Goal: Task Accomplishment & Management: Complete application form

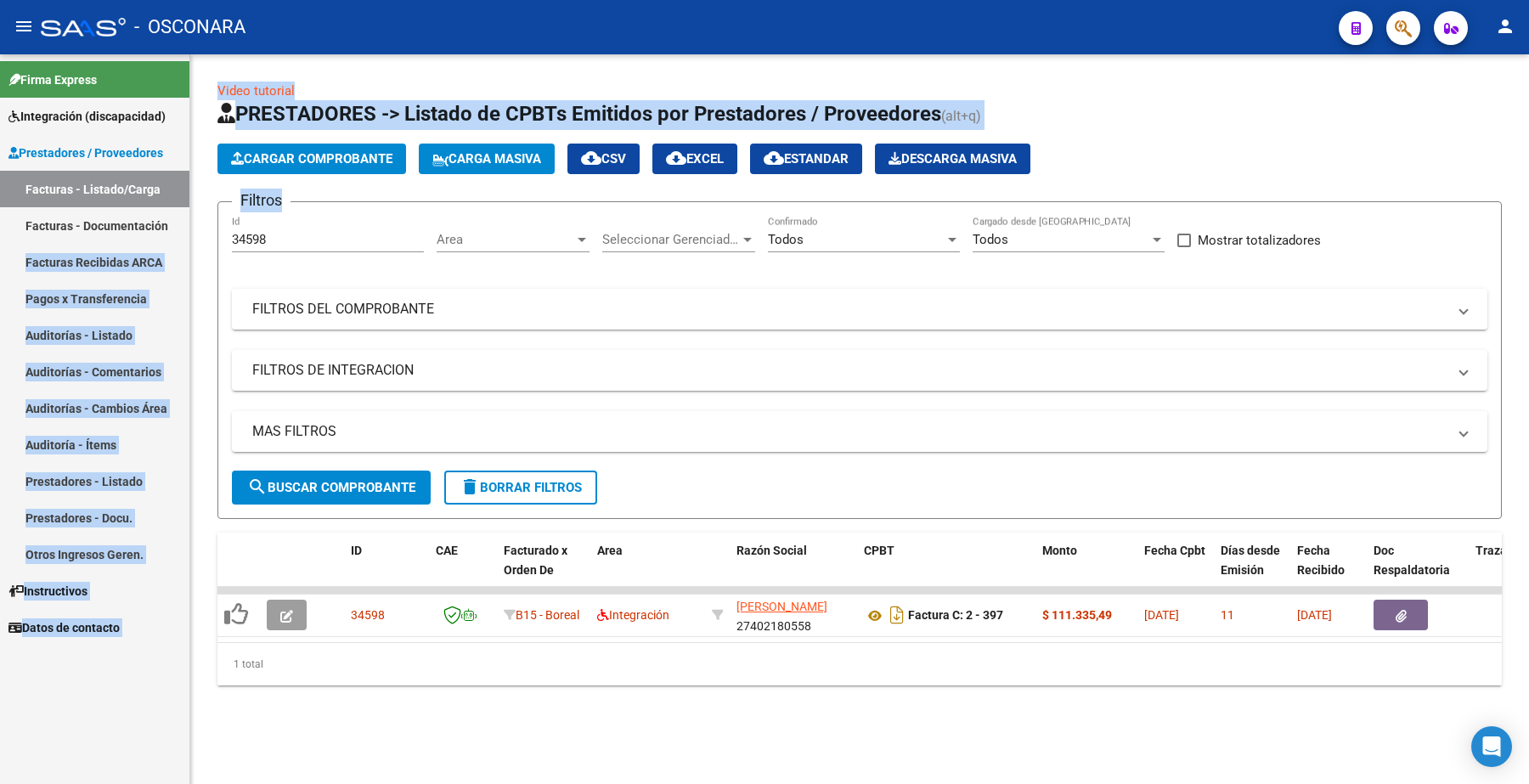
click at [189, 241] on mat-sidenav-container "Firma Express Integración (discapacidad) Certificado Discapacidad Legajos Prest…" at bounding box center [764, 419] width 1529 height 730
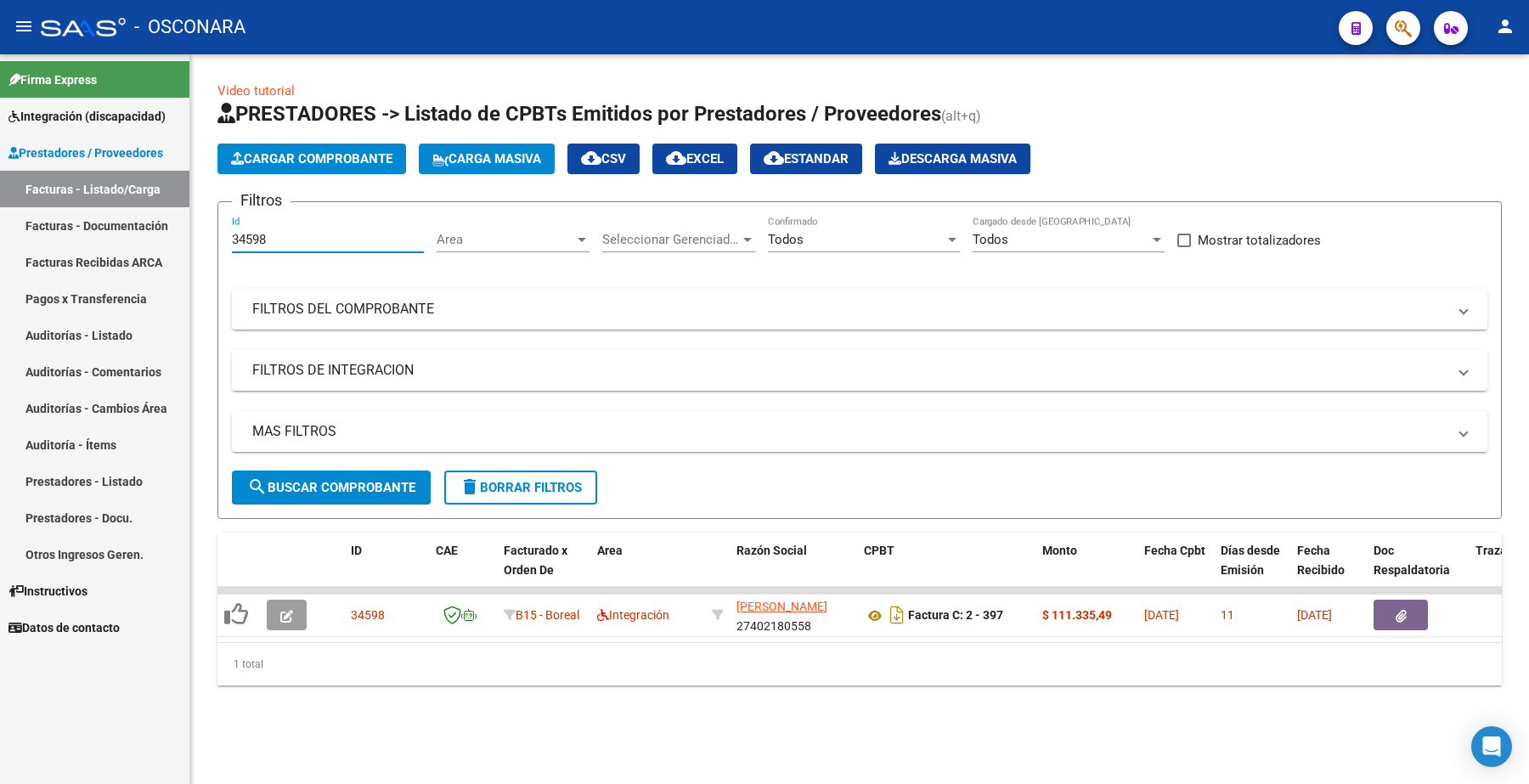
drag, startPoint x: 266, startPoint y: 234, endPoint x: 232, endPoint y: 222, distance: 36.1
click at [218, 234] on form "Filtros 34598 Id Area Area Seleccionar Gerenciador Seleccionar Gerenciador Todo…" at bounding box center [859, 360] width 1284 height 318
paste input "3111"
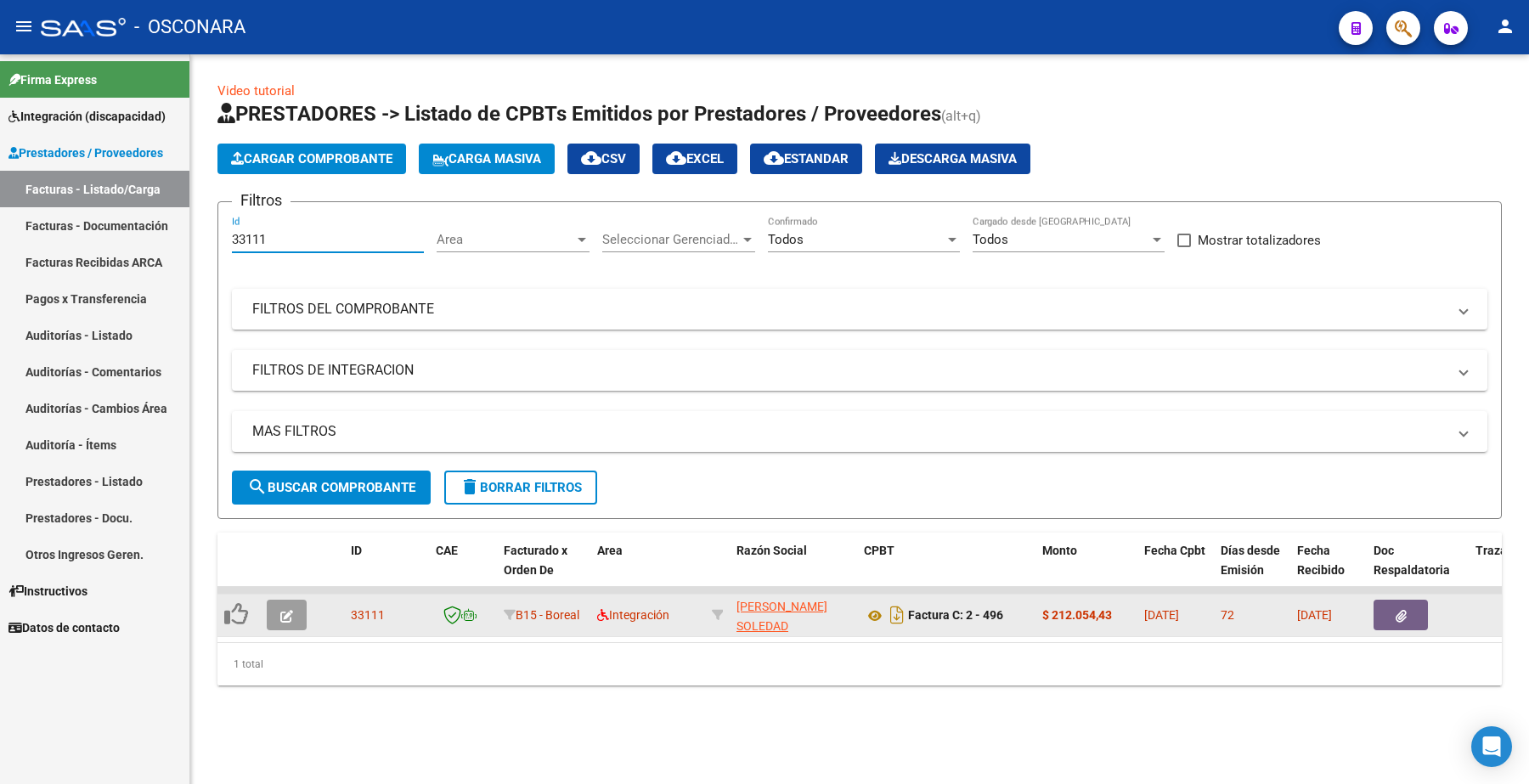
type input "33111"
click at [286, 610] on icon "button" at bounding box center [286, 616] width 12 height 12
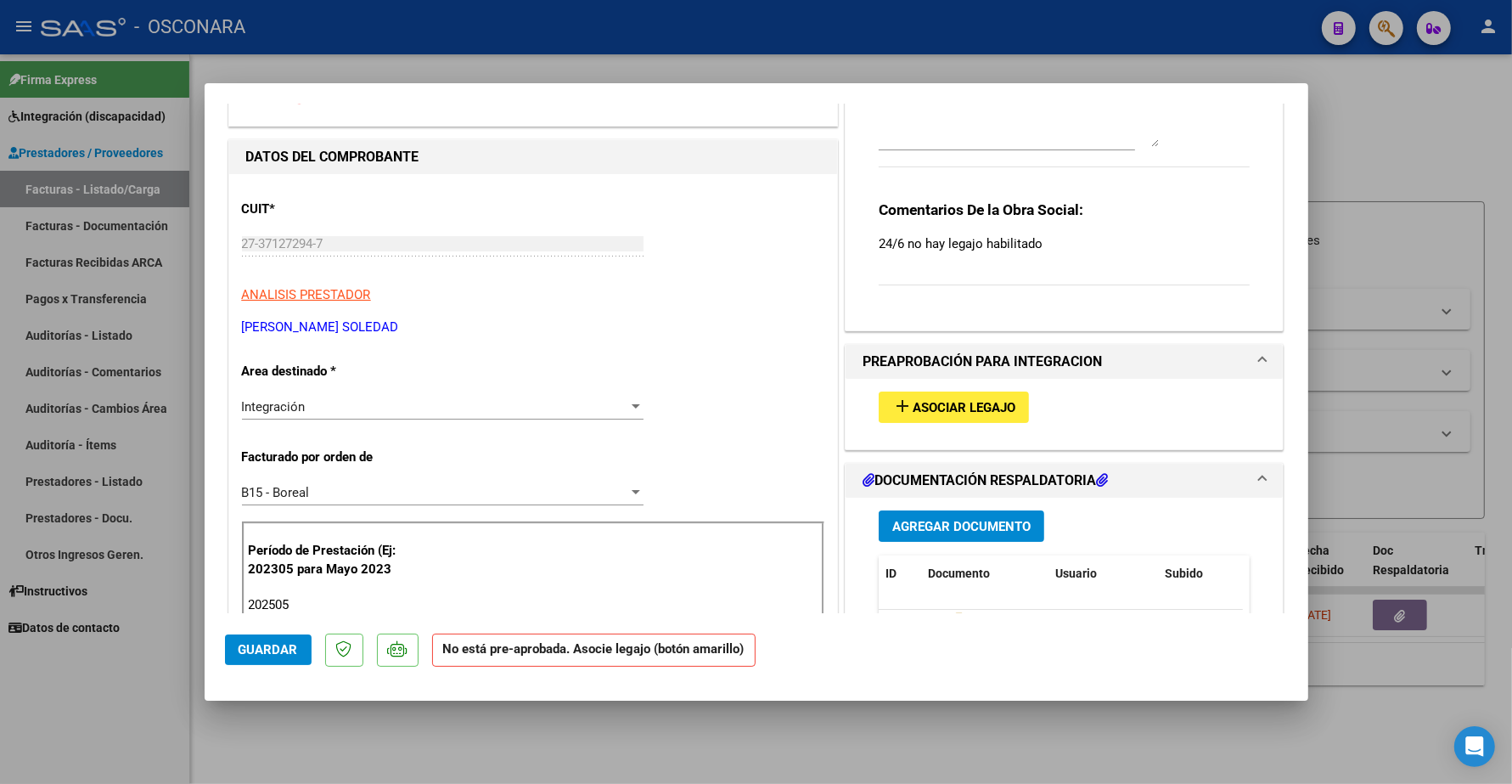
scroll to position [107, 0]
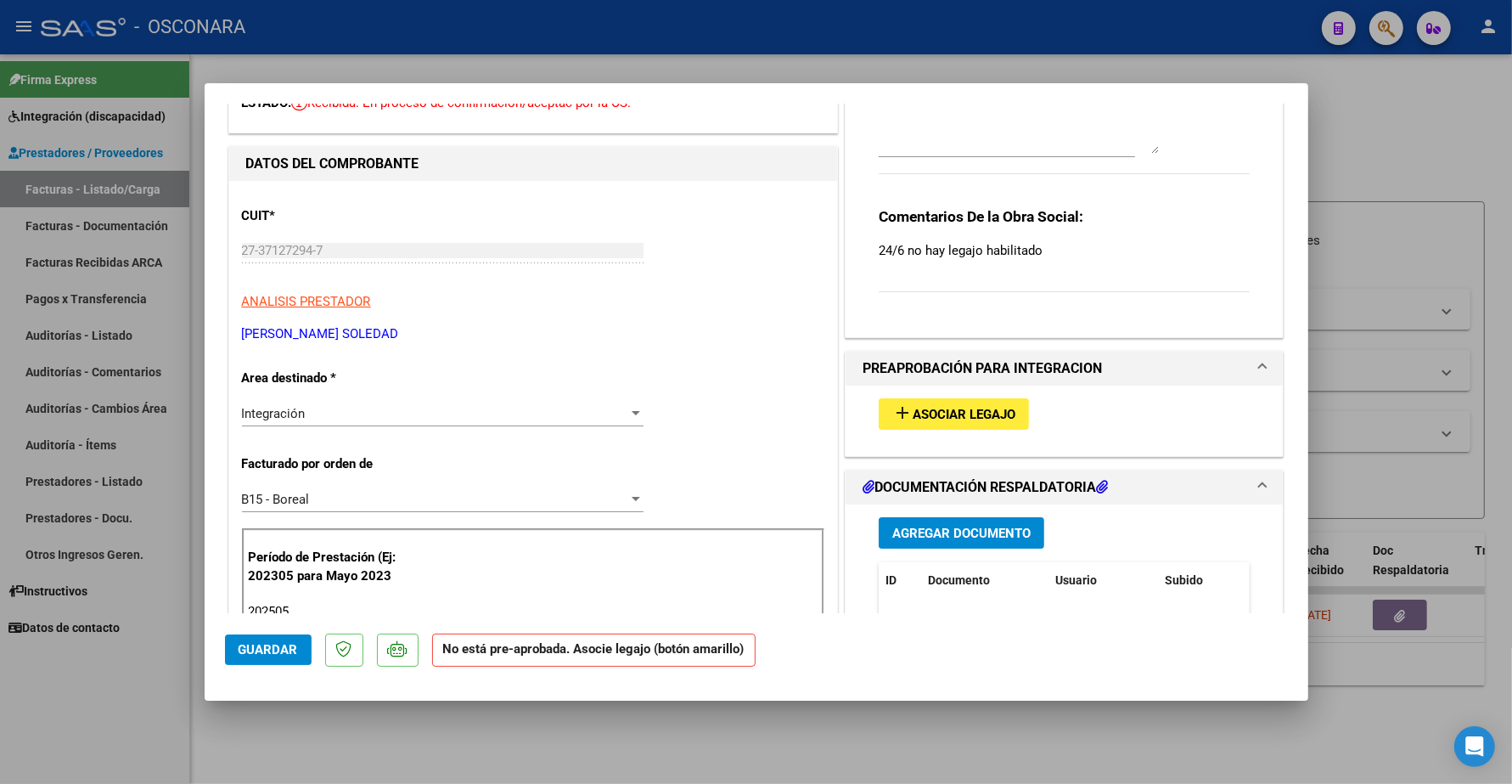
click at [957, 409] on span "Asociar Legajo" at bounding box center [964, 414] width 103 height 15
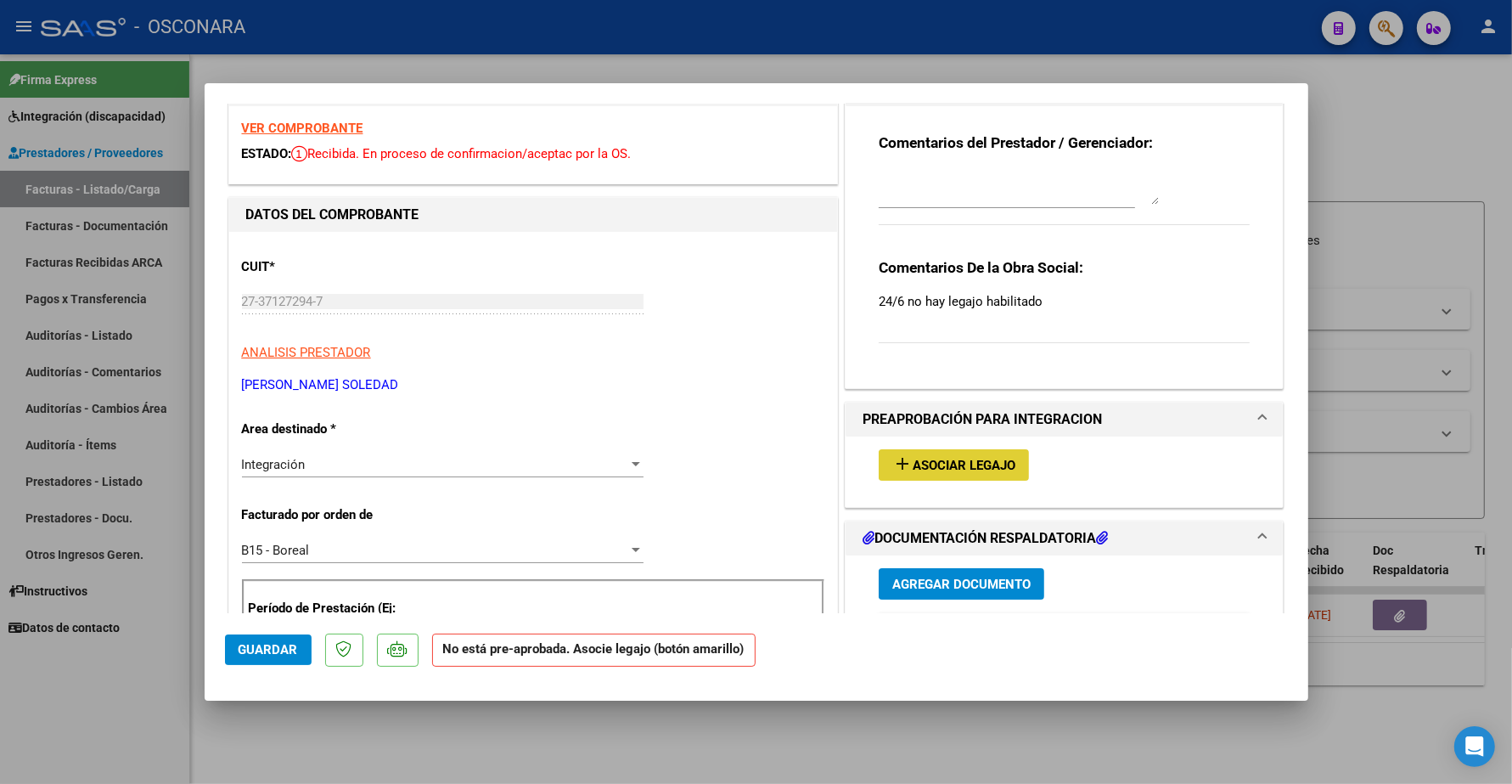
scroll to position [0, 0]
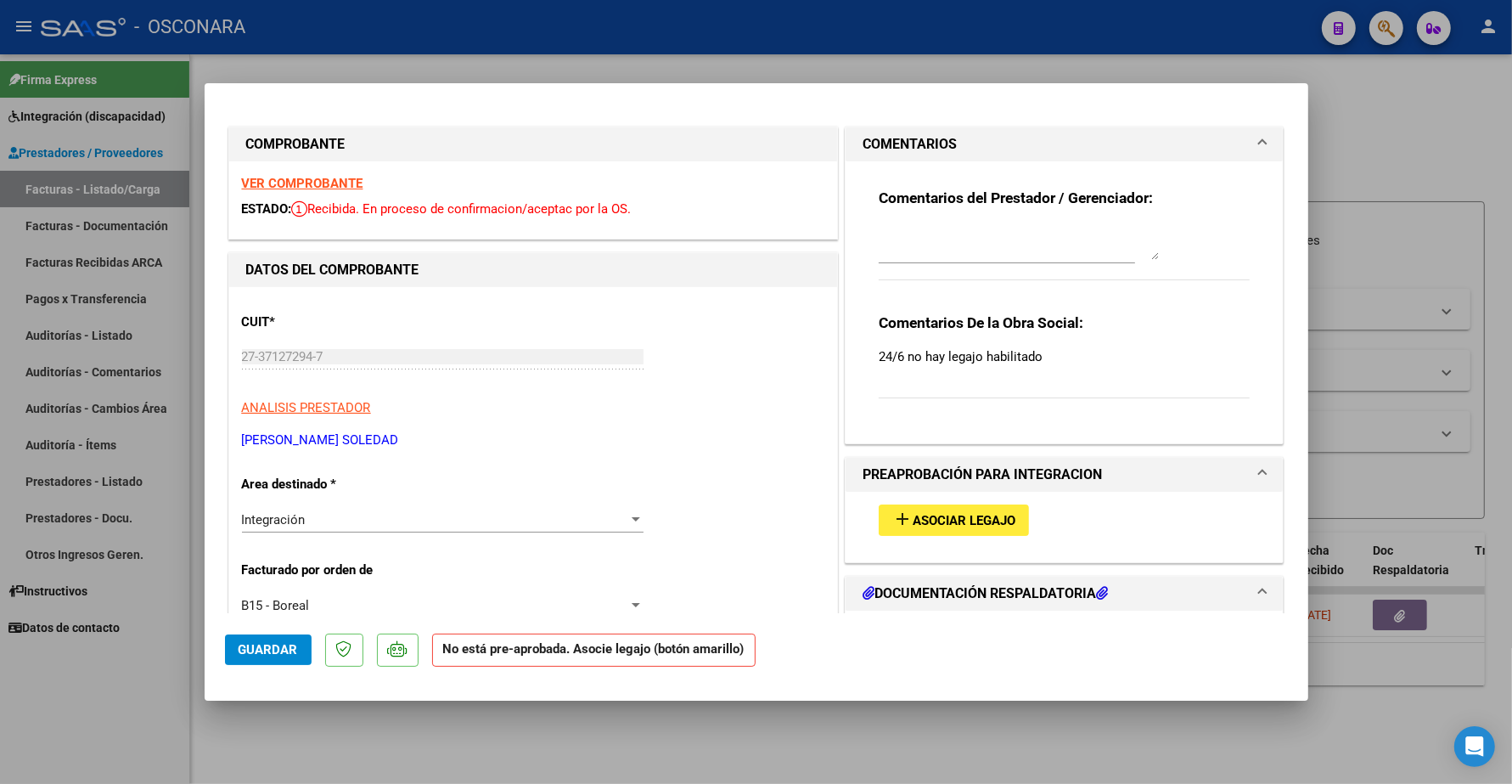
click at [303, 181] on strong "VER COMPROBANTE" at bounding box center [303, 184] width 122 height 15
click at [941, 510] on button "add Asociar Legajo" at bounding box center [954, 519] width 150 height 31
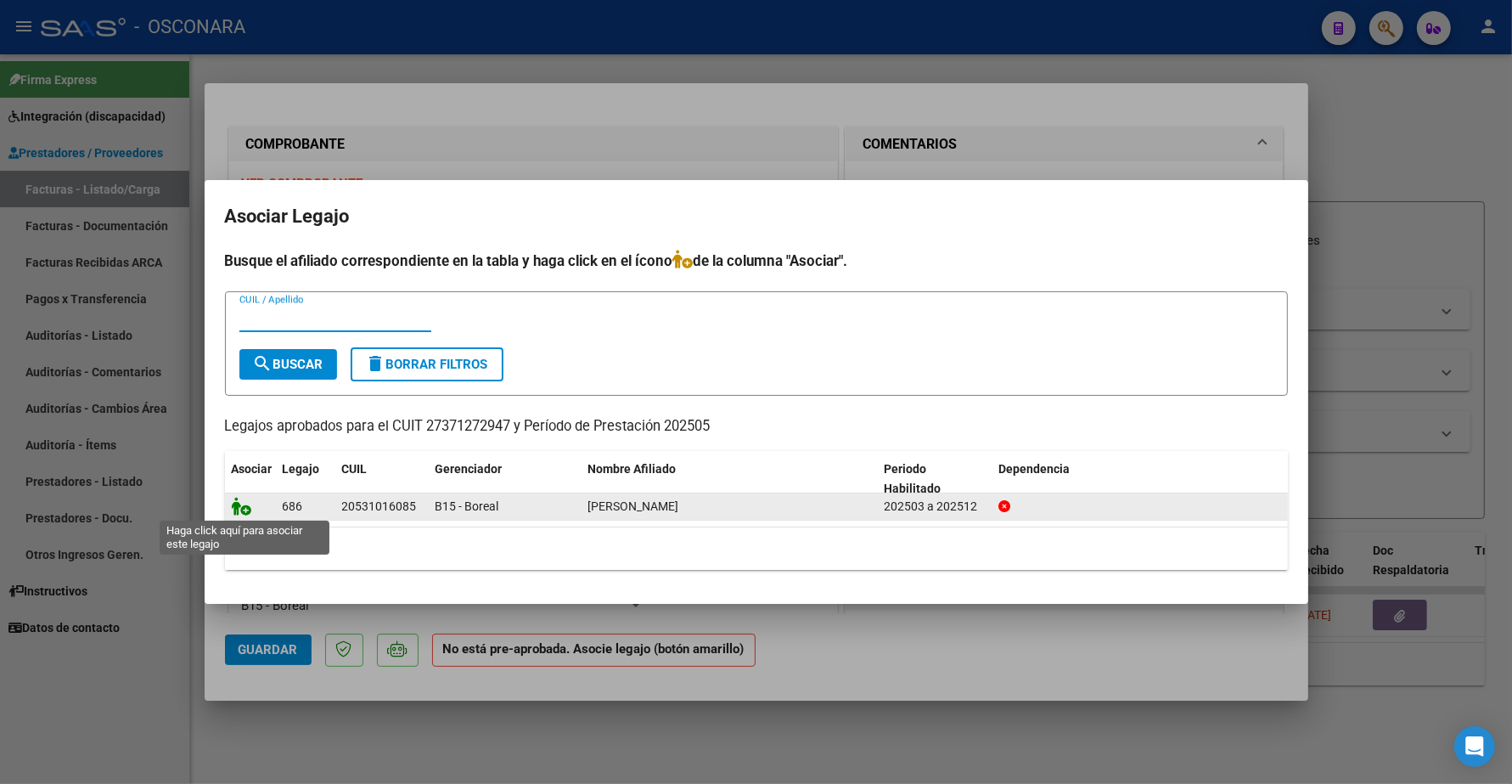
click at [243, 502] on icon at bounding box center [242, 506] width 20 height 19
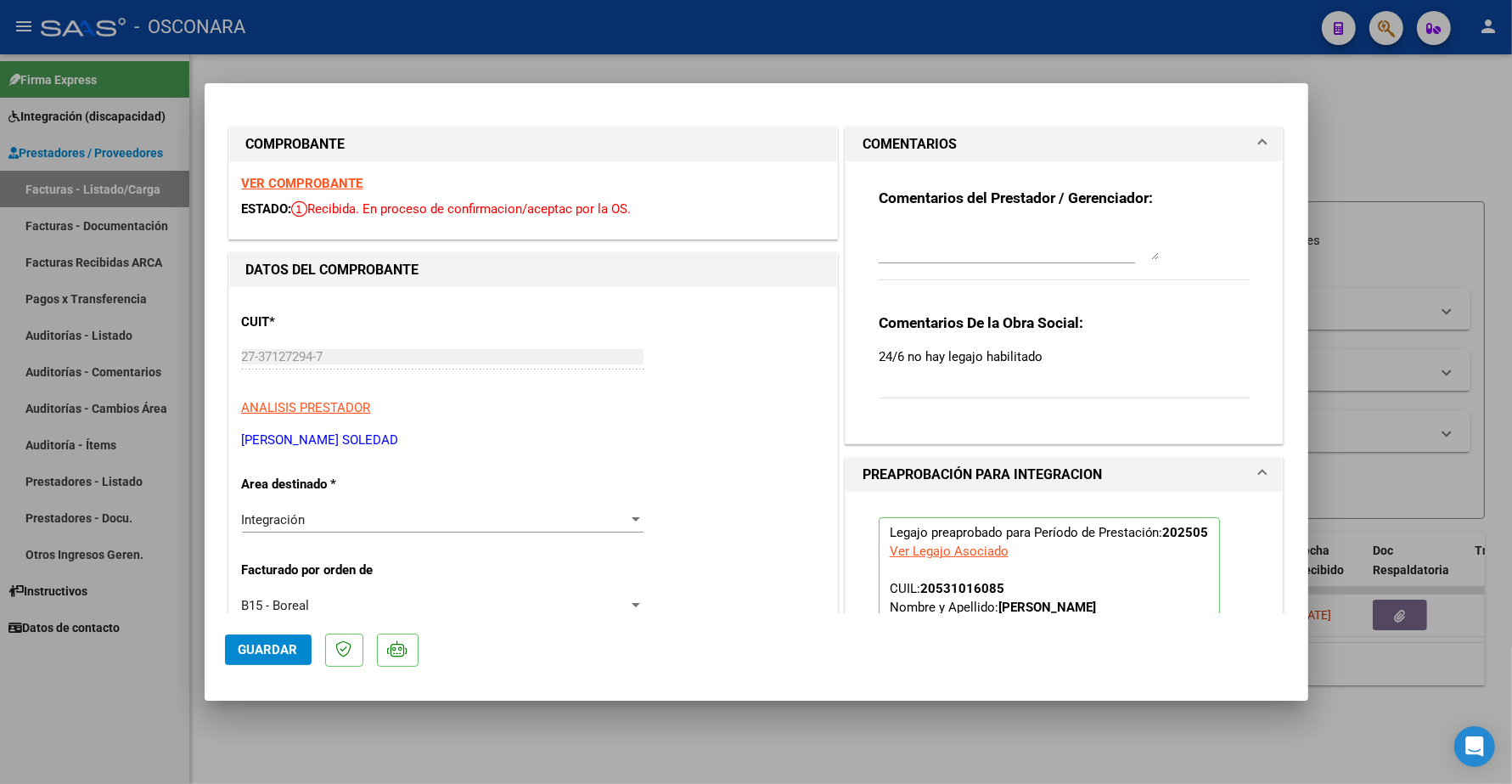
click at [253, 648] on span "Guardar" at bounding box center [268, 650] width 59 height 15
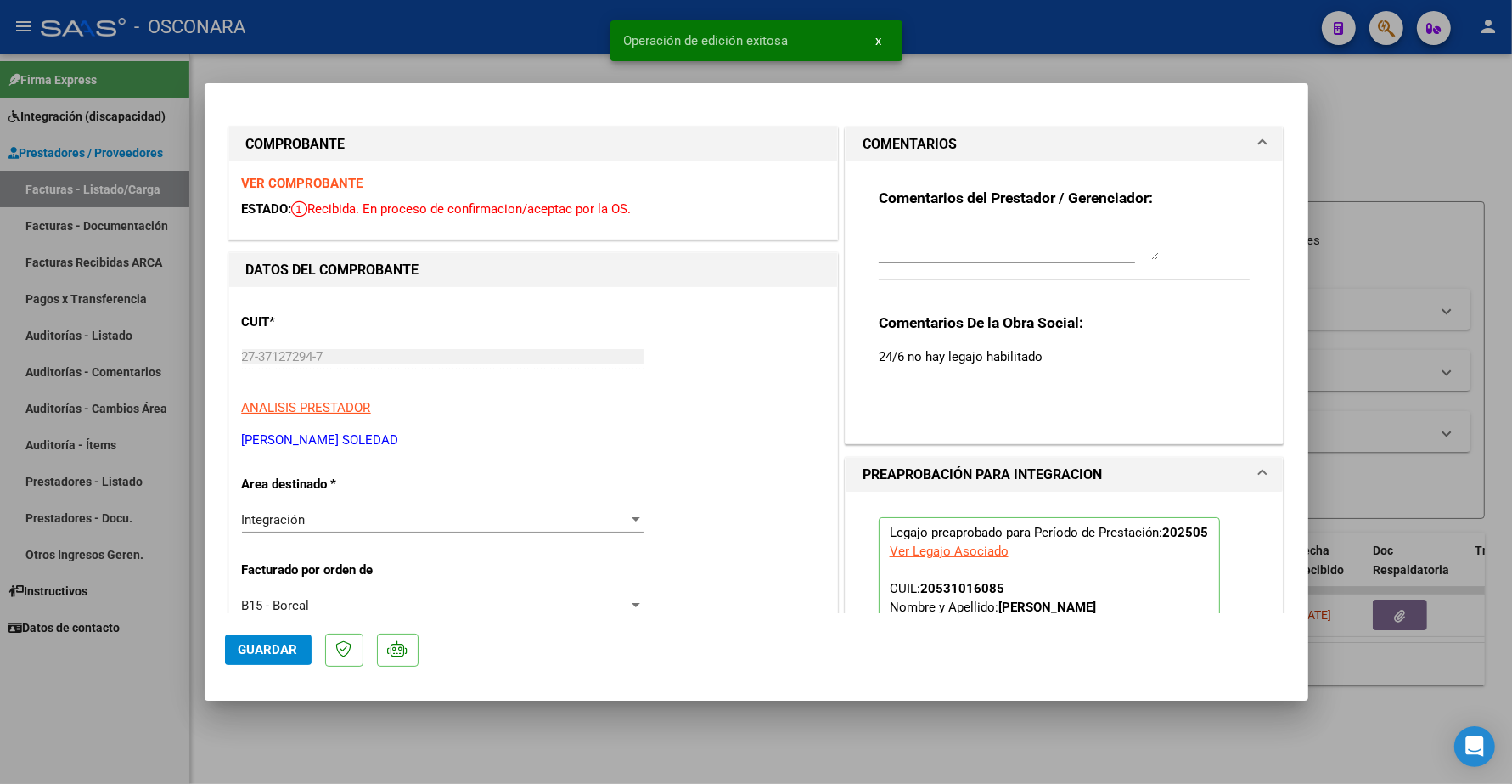
type input "$ 0,00"
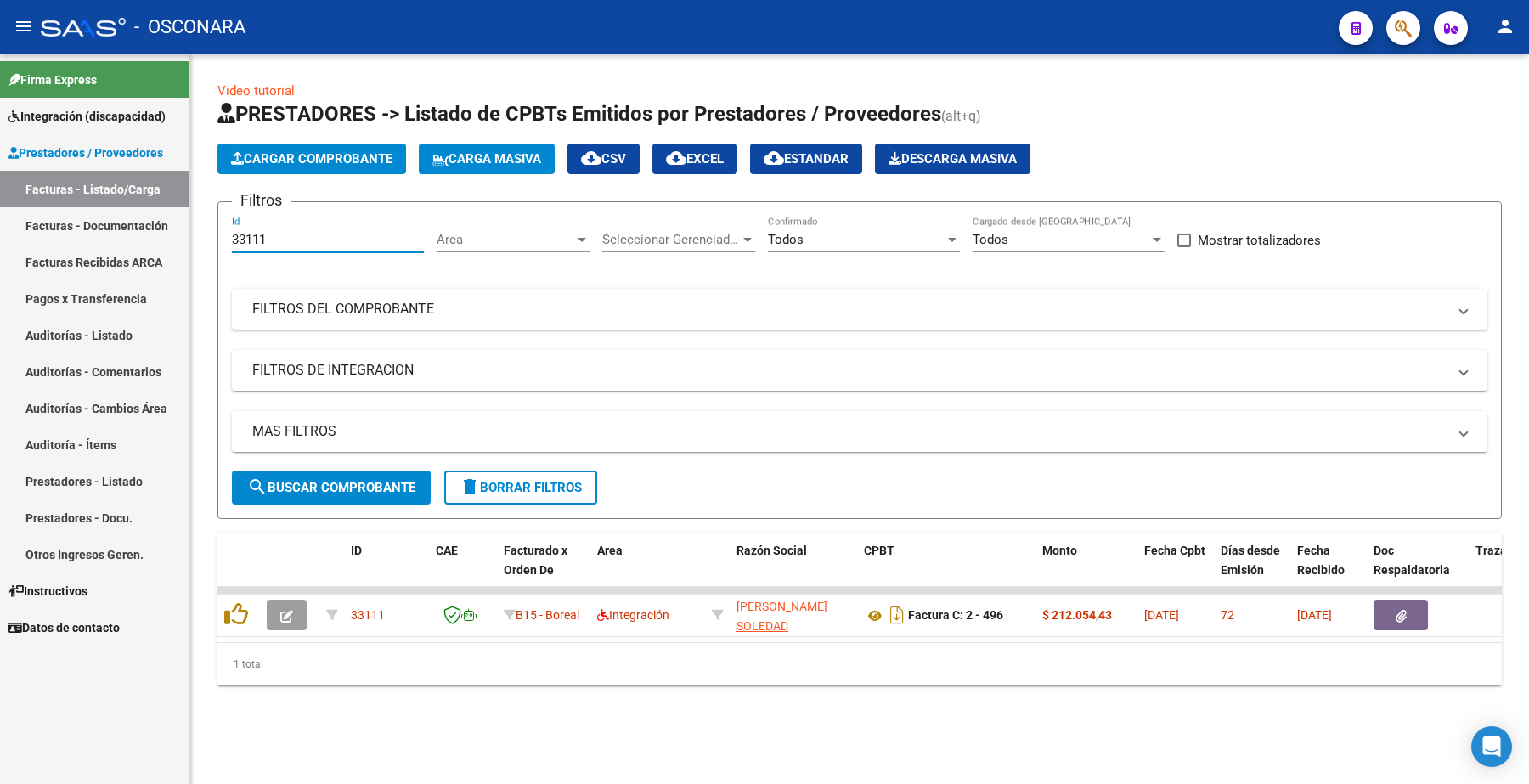
drag, startPoint x: 269, startPoint y: 232, endPoint x: 136, endPoint y: 225, distance: 133.2
click at [137, 232] on mat-sidenav-container "Firma Express Integración (discapacidad) Certificado Discapacidad Legajos Prest…" at bounding box center [764, 419] width 1529 height 730
paste input "096"
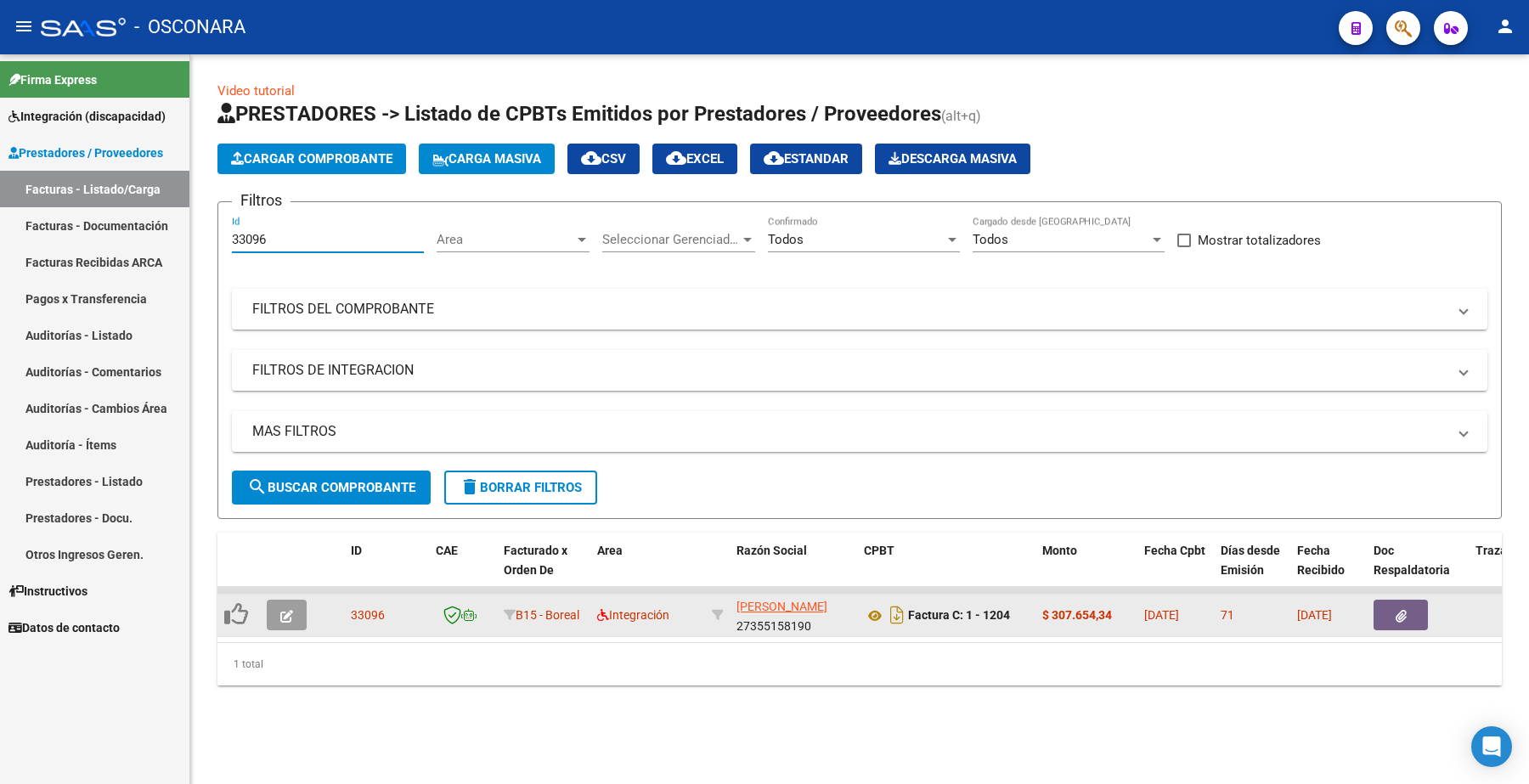
type input "33096"
click at [293, 620] on button "button" at bounding box center [287, 615] width 40 height 30
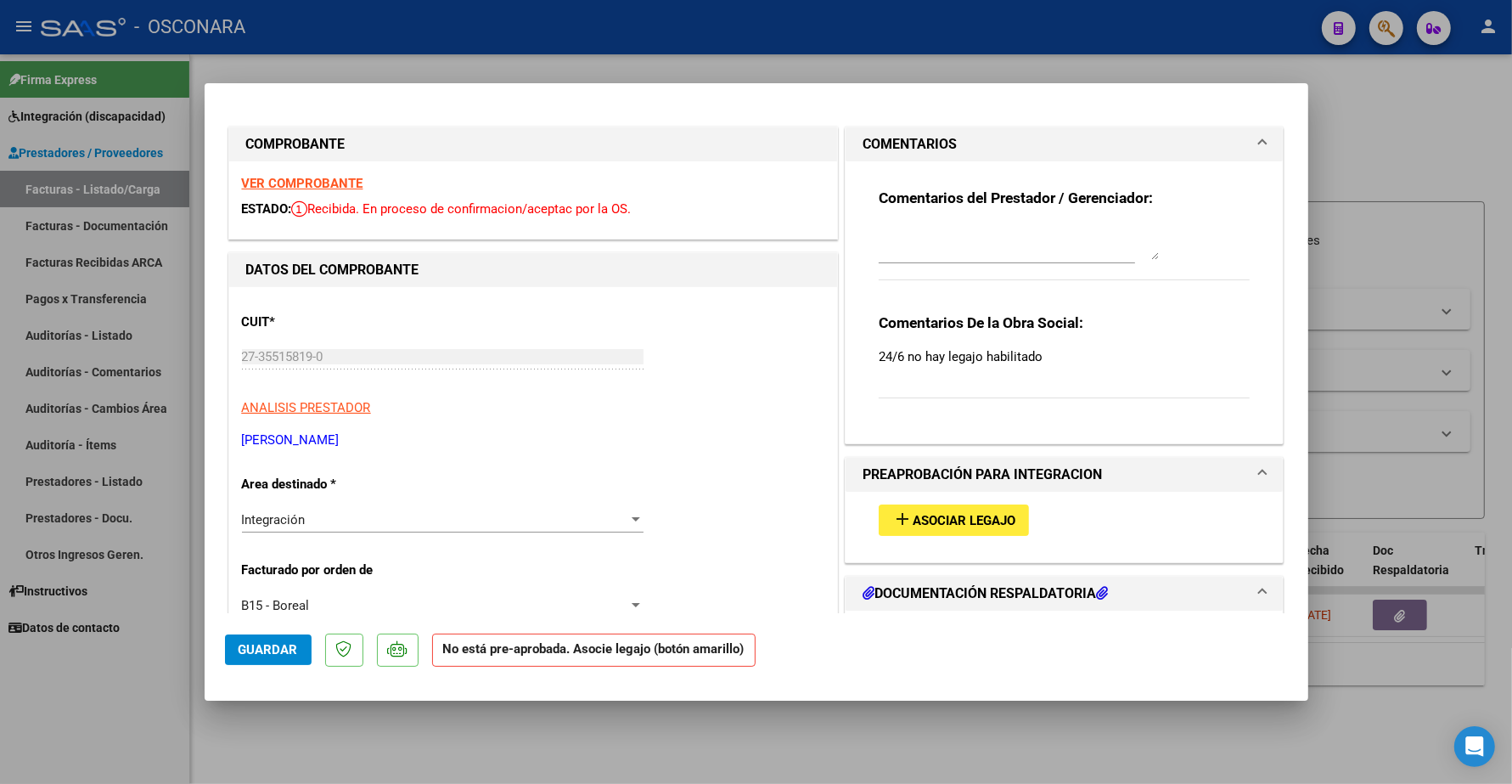
click at [343, 184] on strong "VER COMPROBANTE" at bounding box center [303, 184] width 122 height 15
click at [974, 518] on span "Asociar Legajo" at bounding box center [964, 520] width 103 height 15
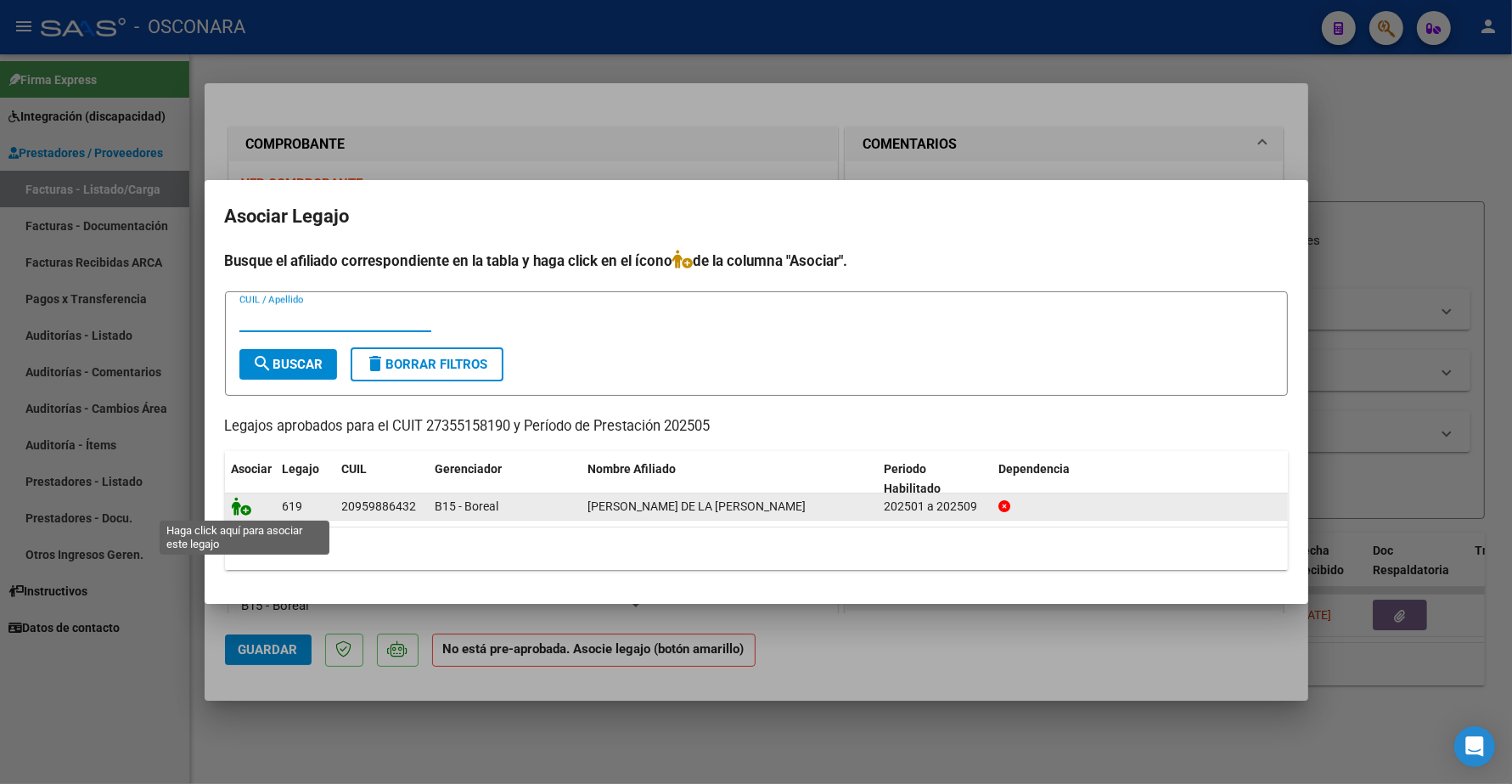
click at [241, 503] on icon at bounding box center [242, 506] width 20 height 19
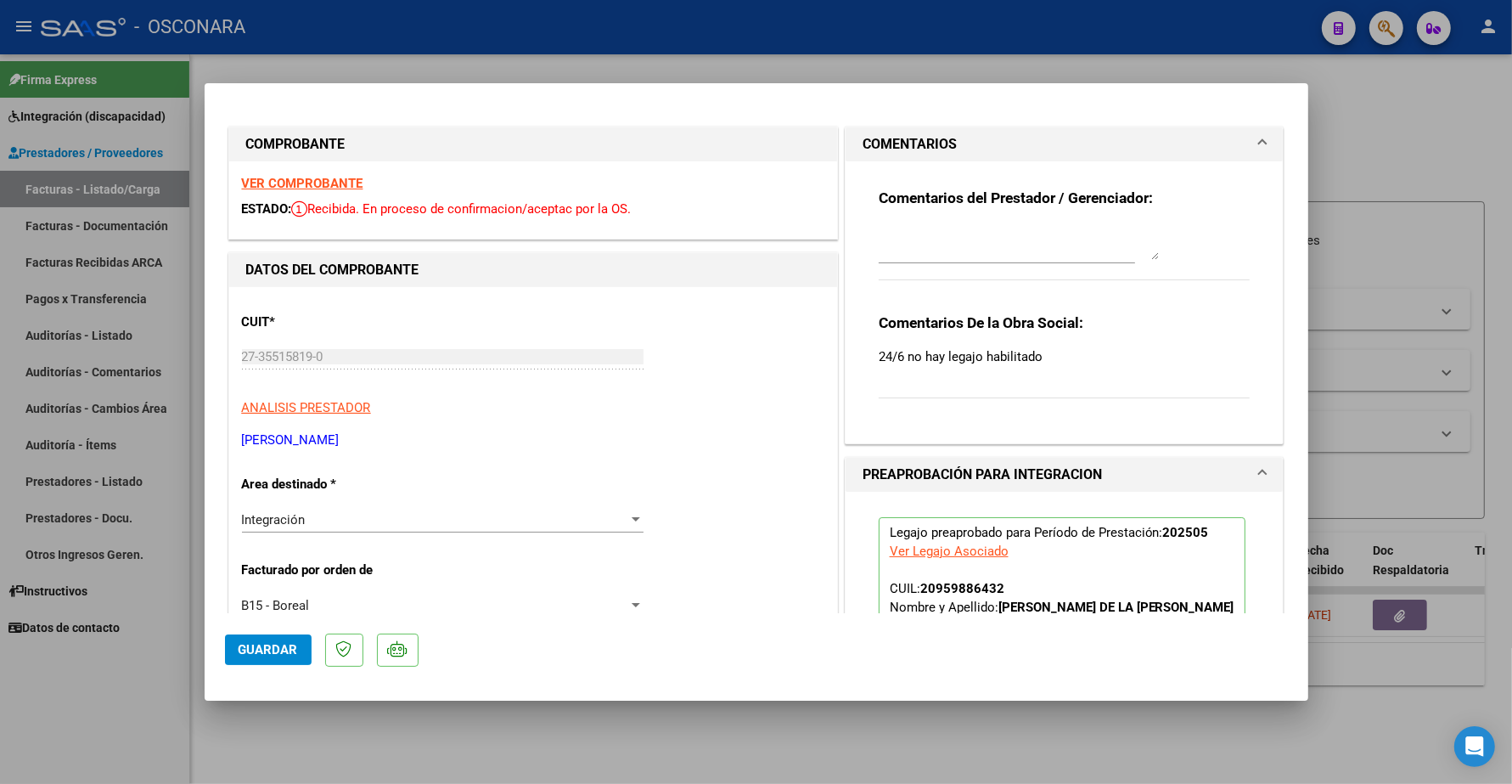
scroll to position [107, 0]
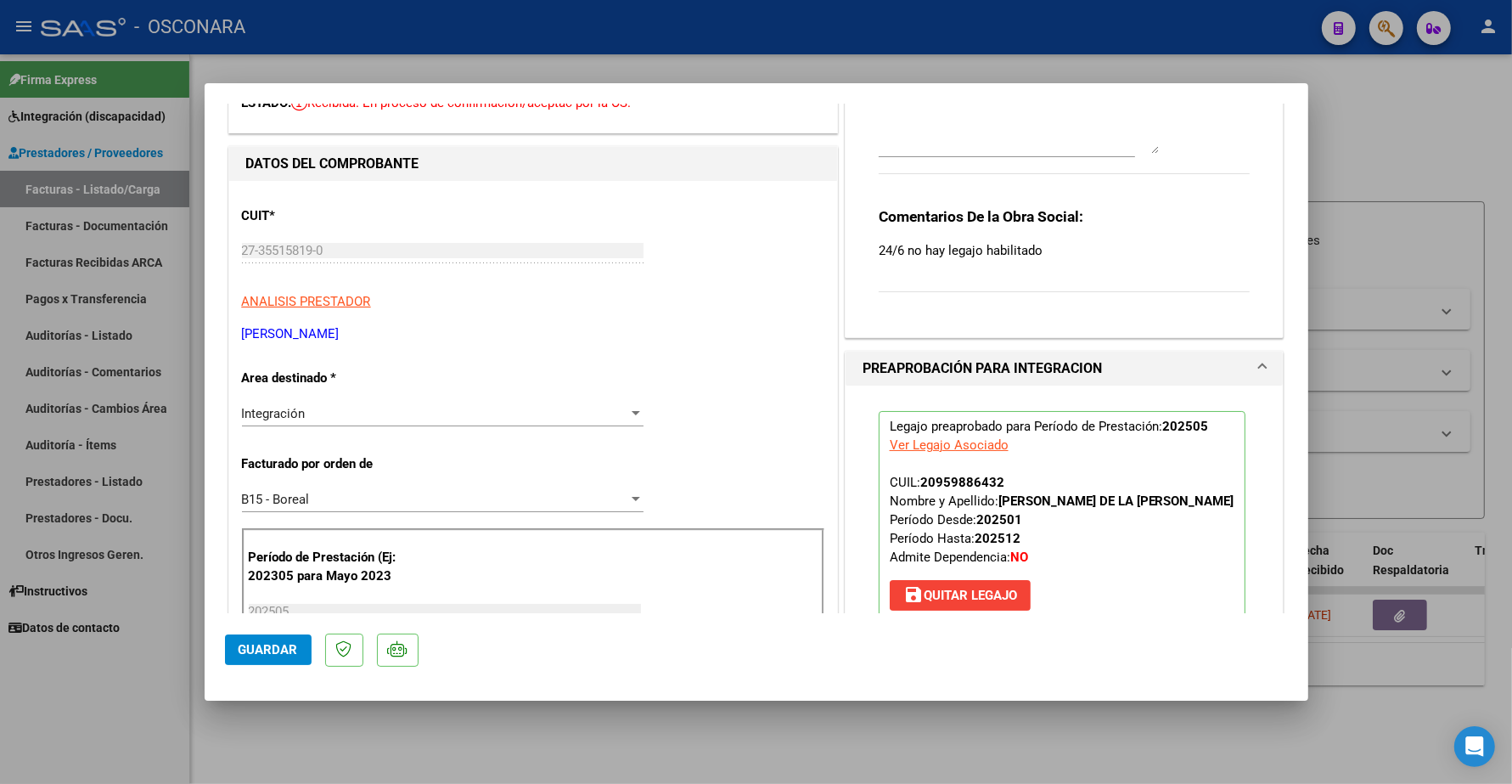
click at [286, 658] on button "Guardar" at bounding box center [267, 650] width 87 height 30
type input "$ 0,00"
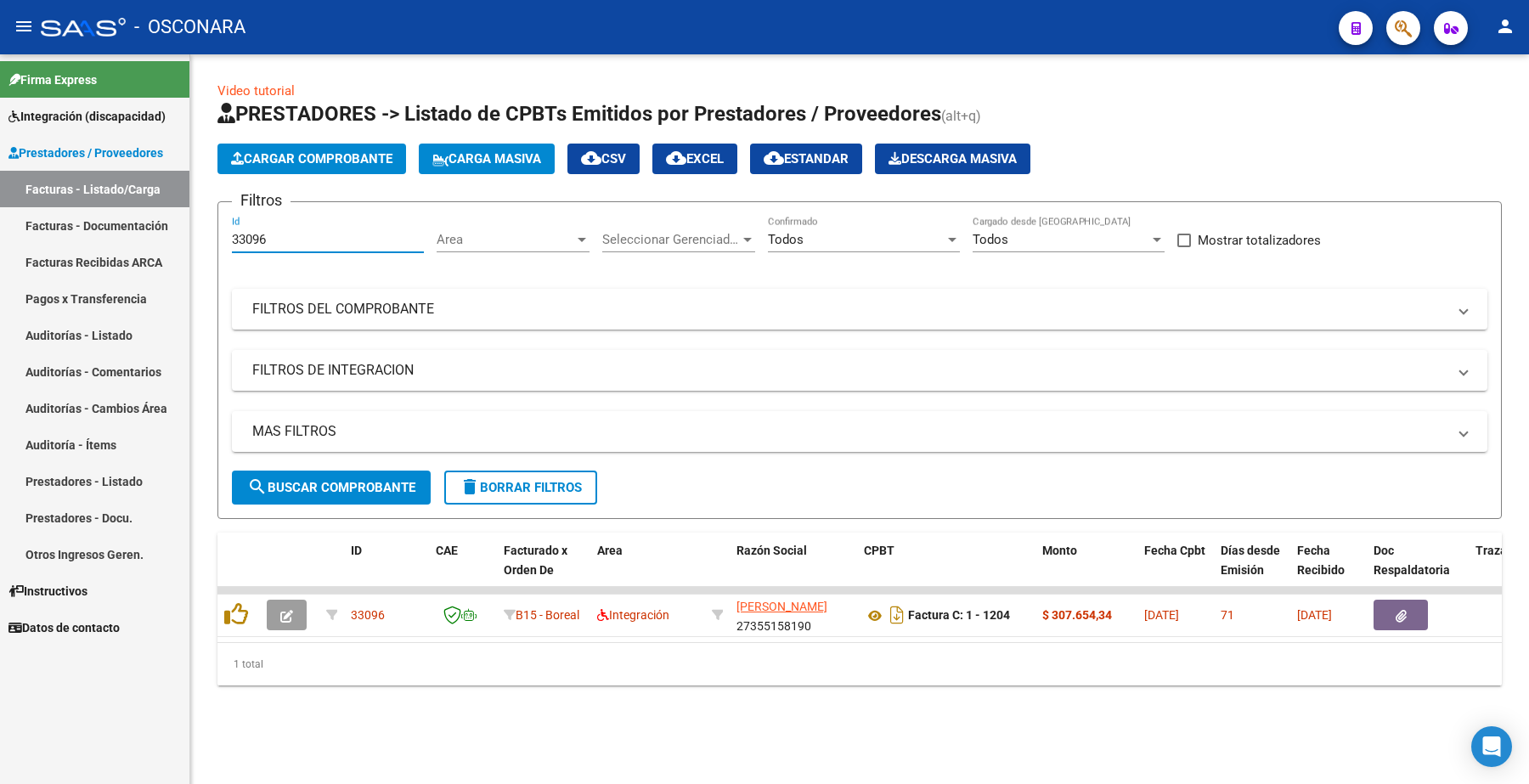
drag, startPoint x: 269, startPoint y: 234, endPoint x: 168, endPoint y: 242, distance: 101.3
click at [168, 243] on mat-sidenav-container "Firma Express Integración (discapacidad) Certificado Discapacidad Legajos Prest…" at bounding box center [764, 419] width 1529 height 730
paste input "7"
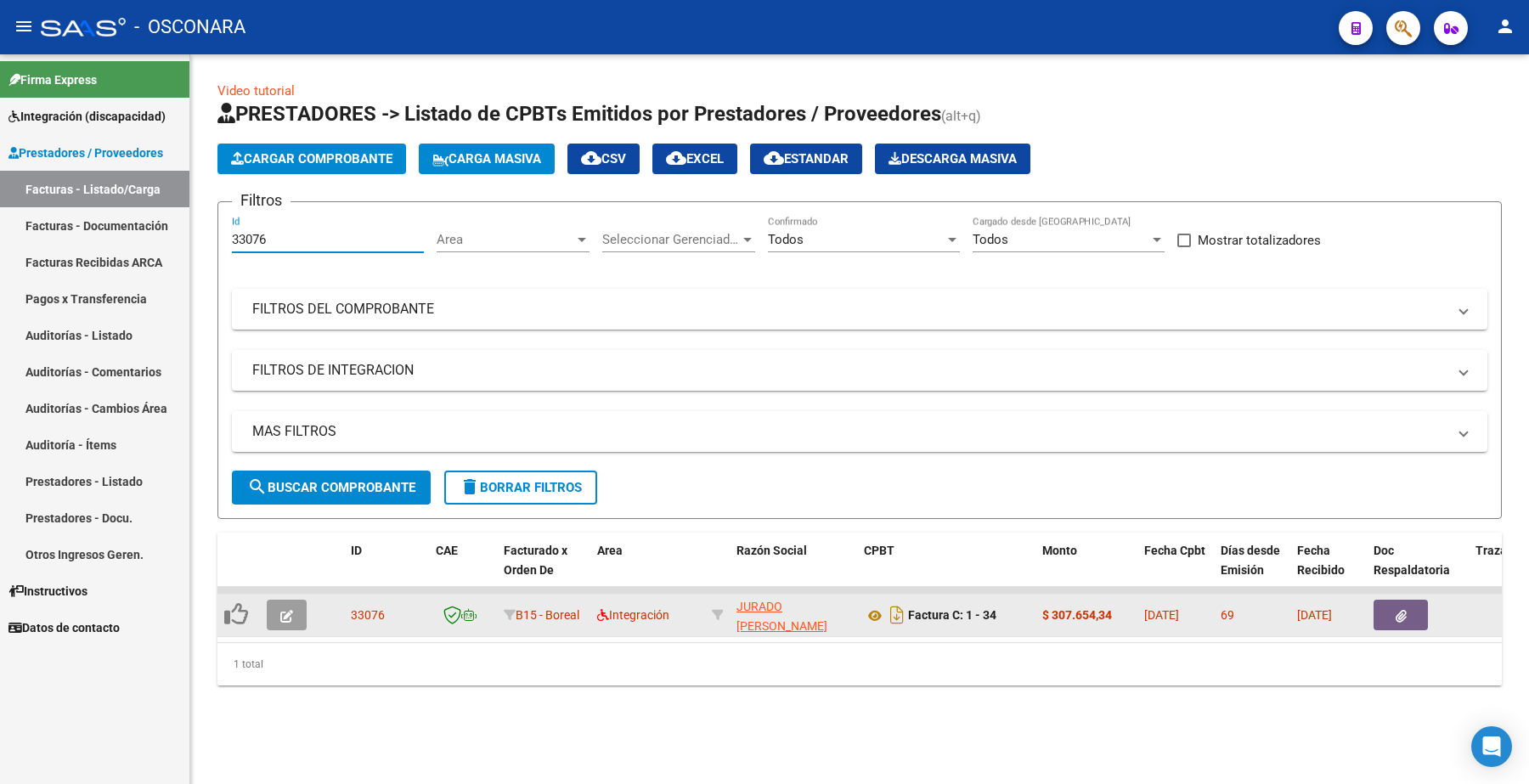
type input "33076"
click at [289, 610] on icon "button" at bounding box center [286, 616] width 12 height 12
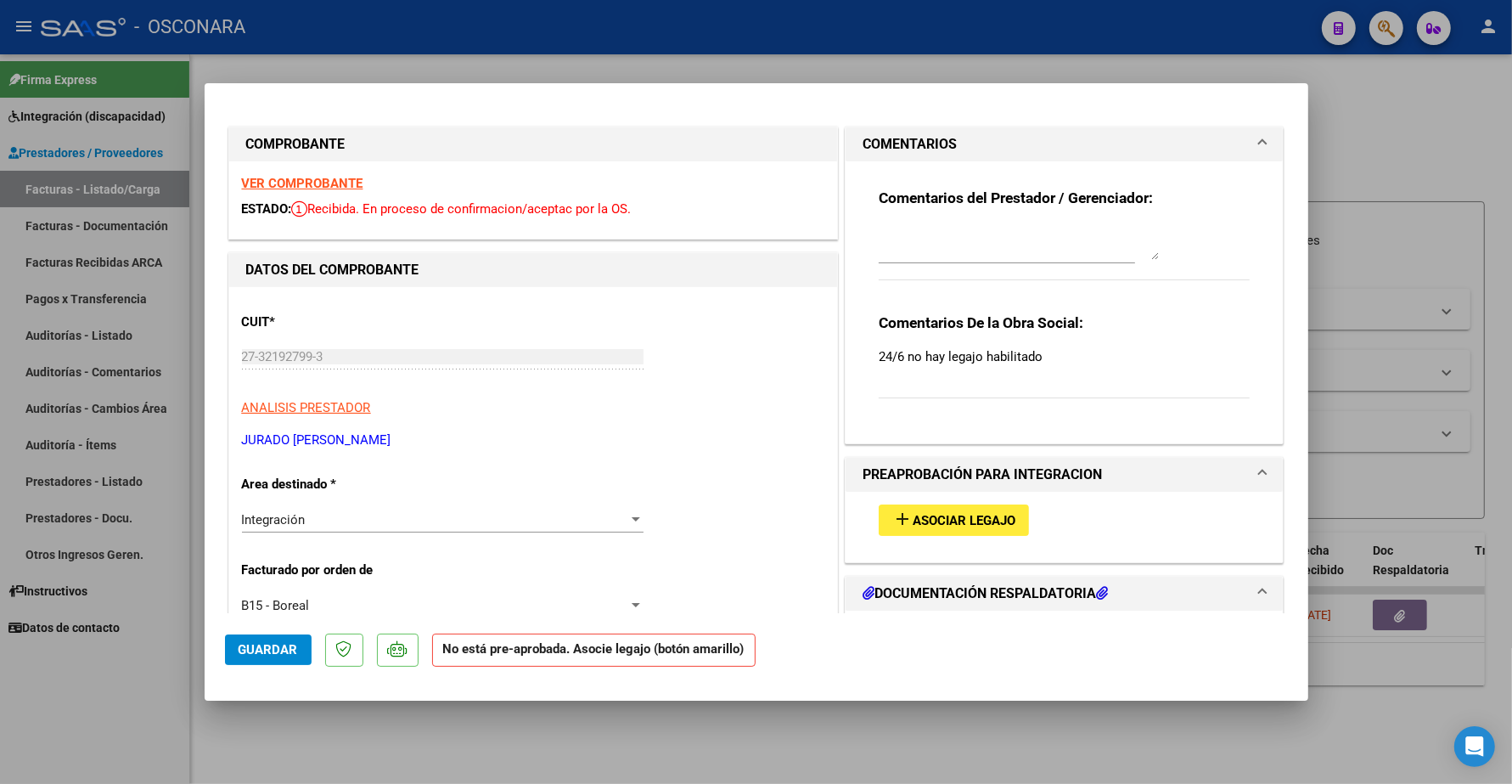
click at [329, 183] on strong "VER COMPROBANTE" at bounding box center [303, 184] width 122 height 15
click at [900, 507] on button "add Asociar Legajo" at bounding box center [954, 519] width 150 height 31
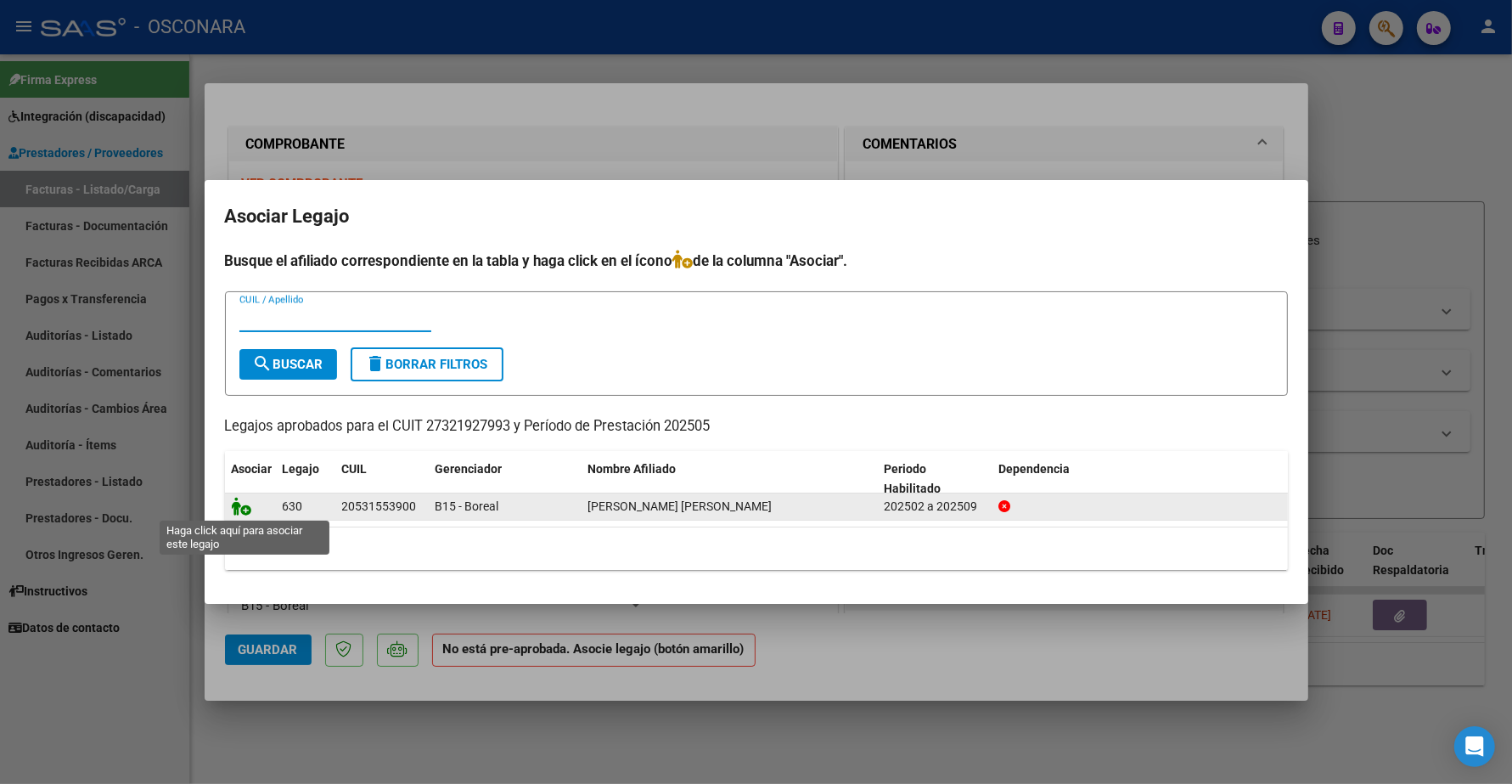
click at [247, 508] on icon at bounding box center [242, 506] width 20 height 19
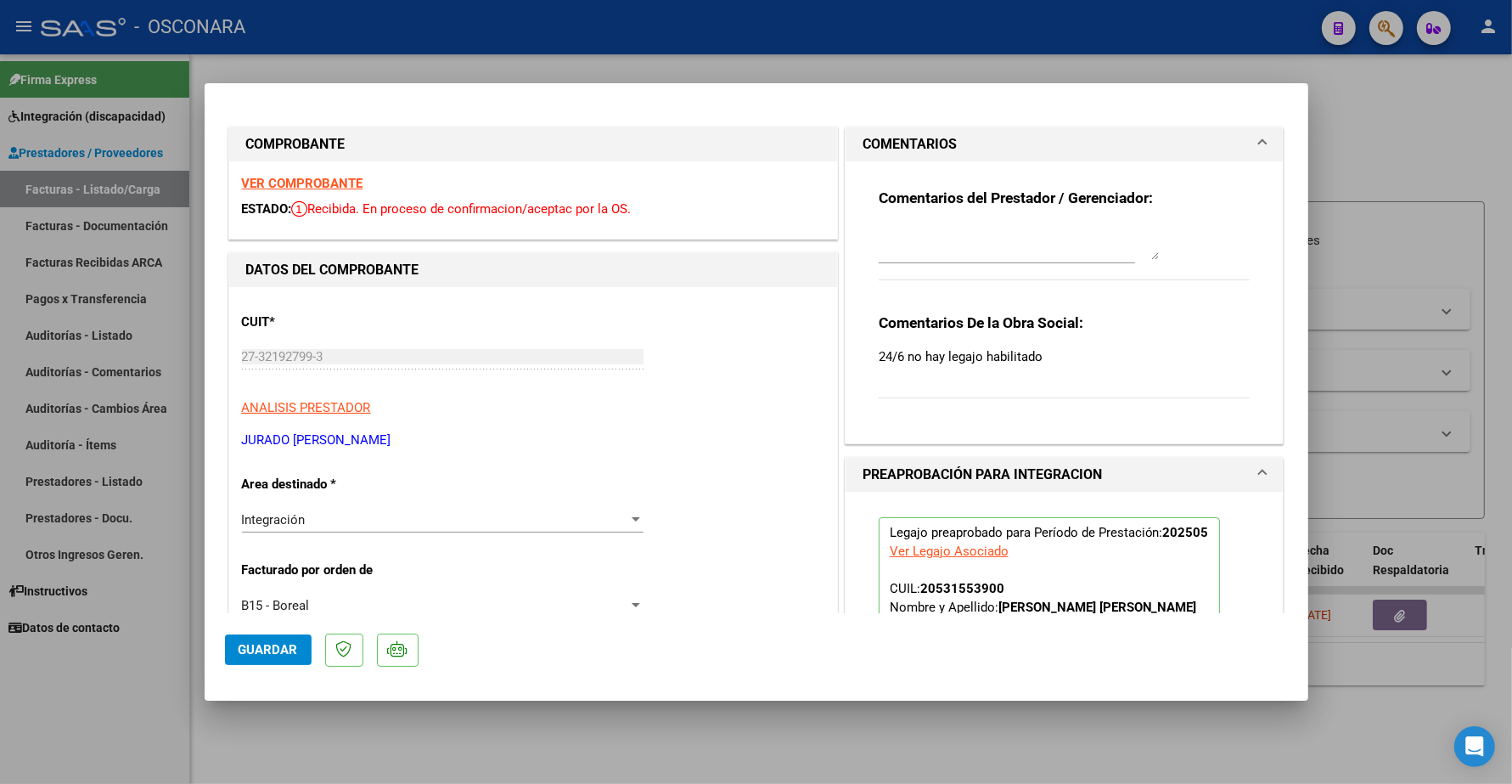
type input "$ 0,00"
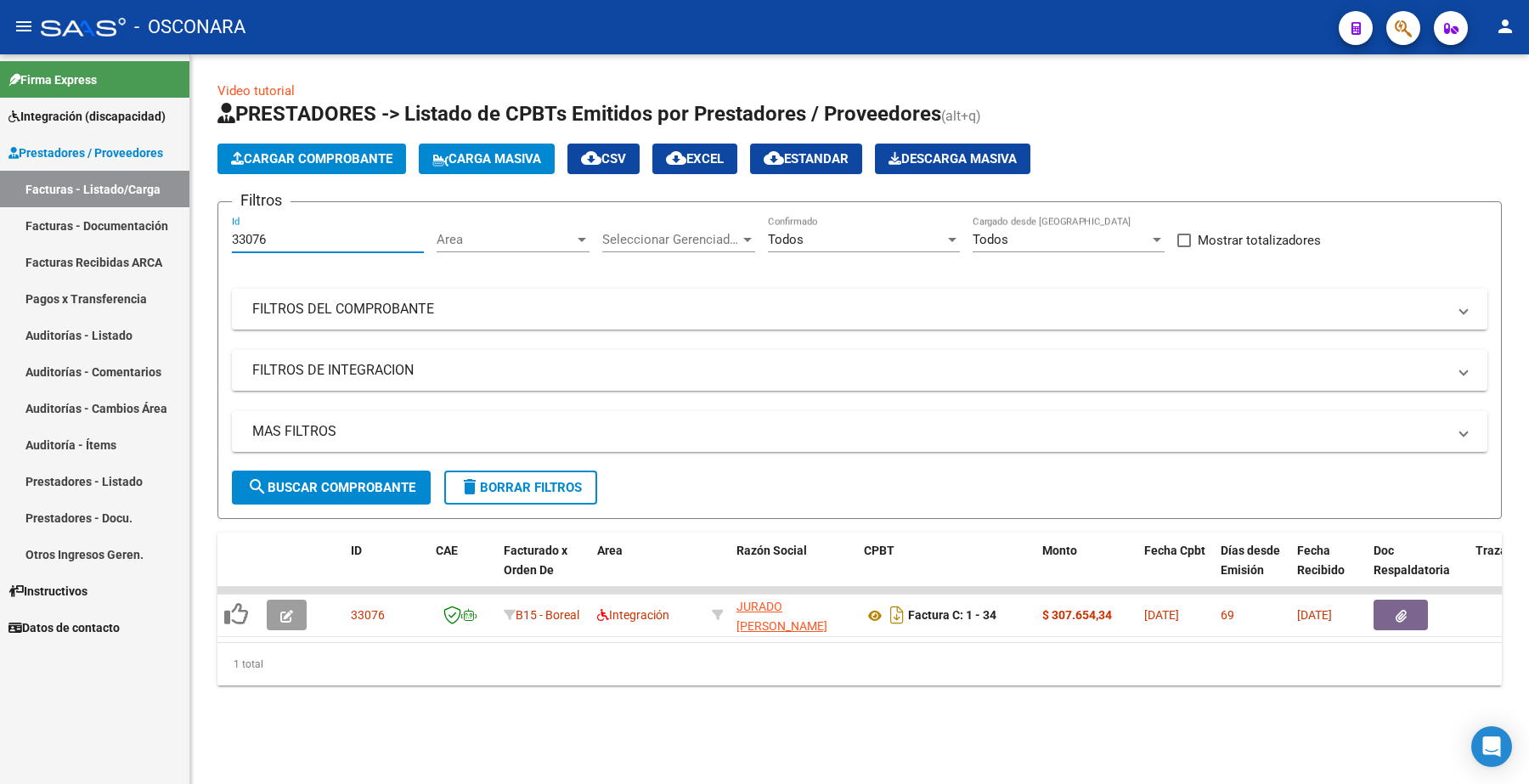
drag, startPoint x: 272, startPoint y: 230, endPoint x: 205, endPoint y: 206, distance: 71.2
click at [205, 219] on div "Video tutorial PRESTADORES -> Listado de CPBTs Emitidos por Prestadores / Prove…" at bounding box center [860, 397] width 1339 height 685
paste input "163"
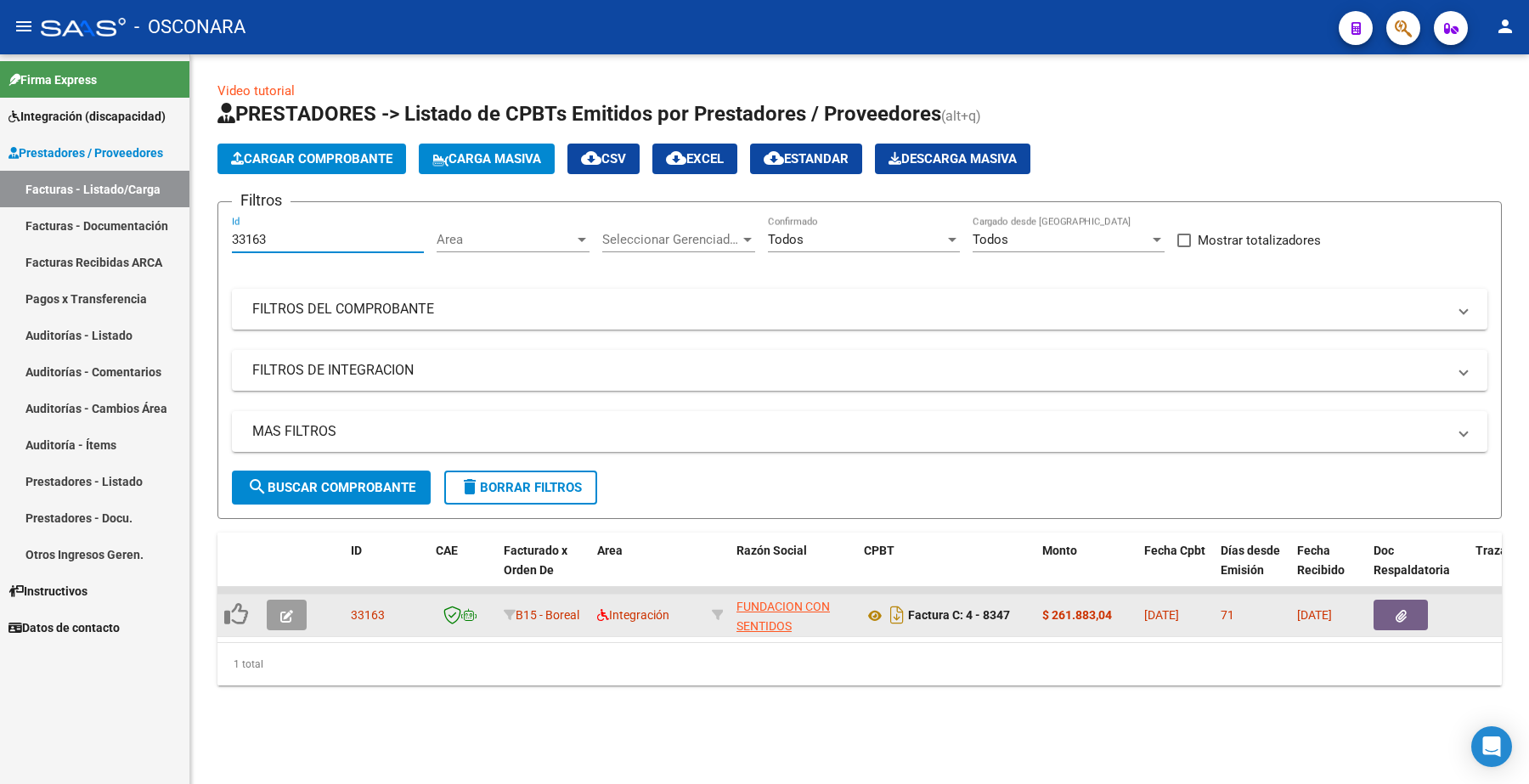
type input "33163"
click at [295, 619] on button "button" at bounding box center [287, 615] width 40 height 30
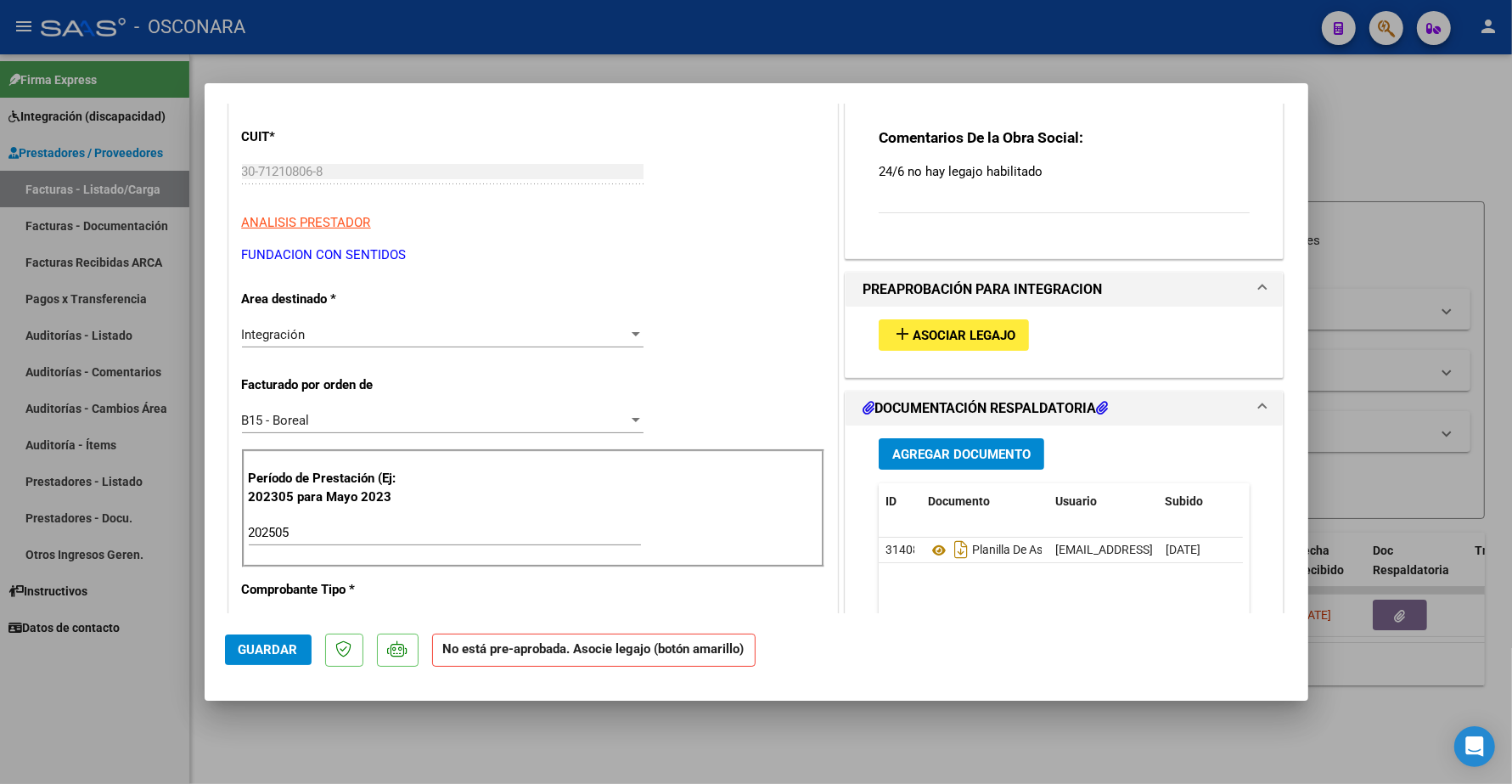
scroll to position [212, 0]
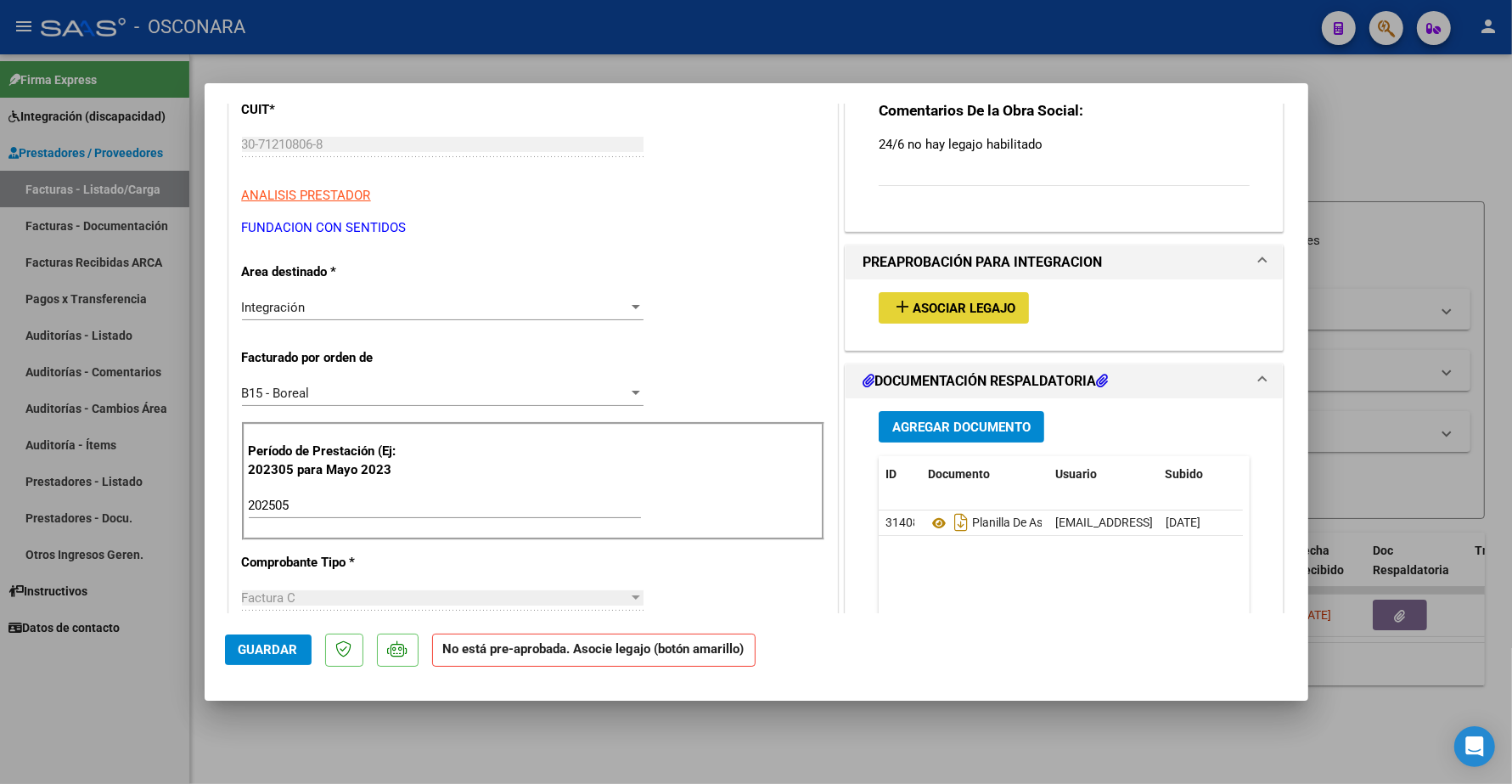
click at [964, 320] on button "add Asociar Legajo" at bounding box center [954, 307] width 150 height 31
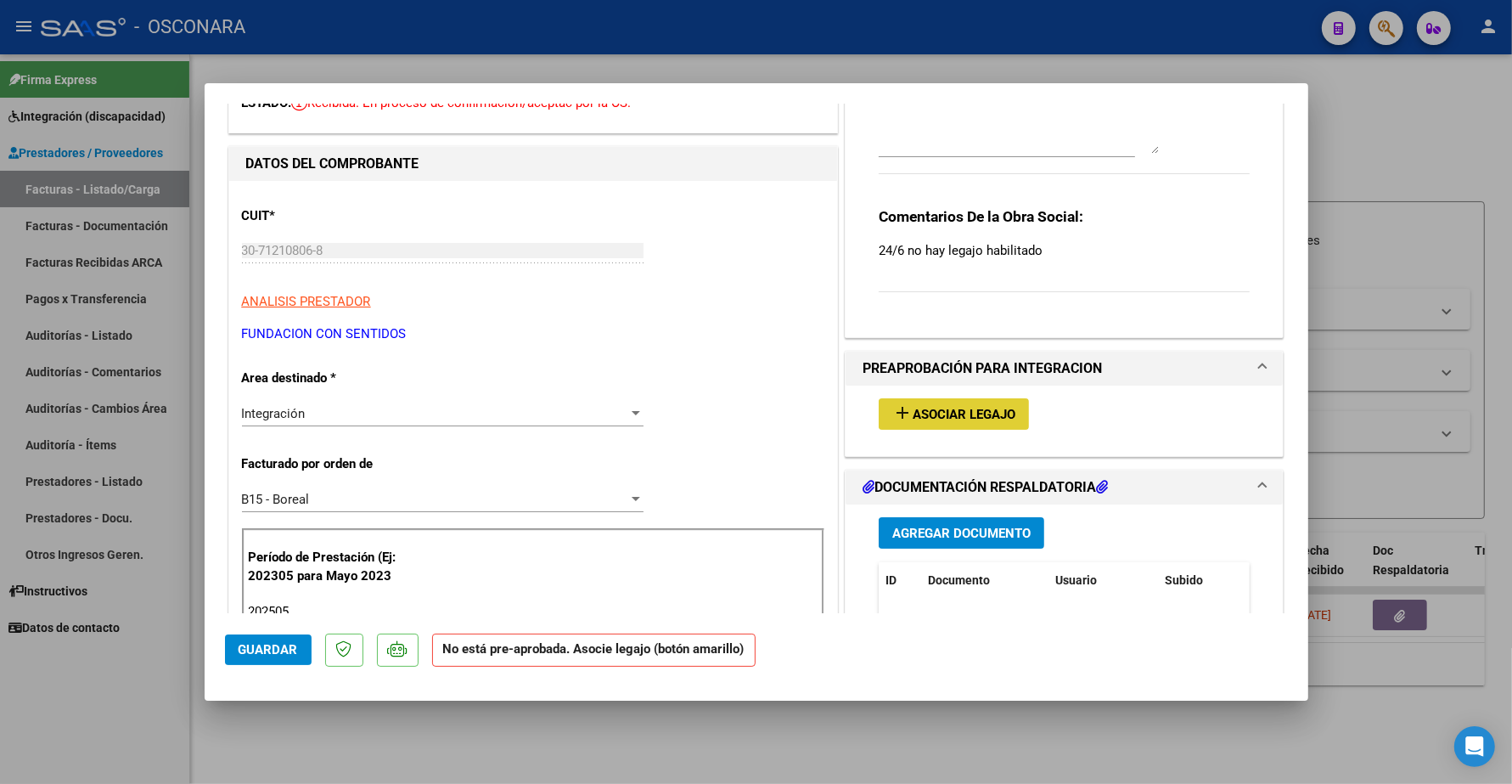
scroll to position [0, 0]
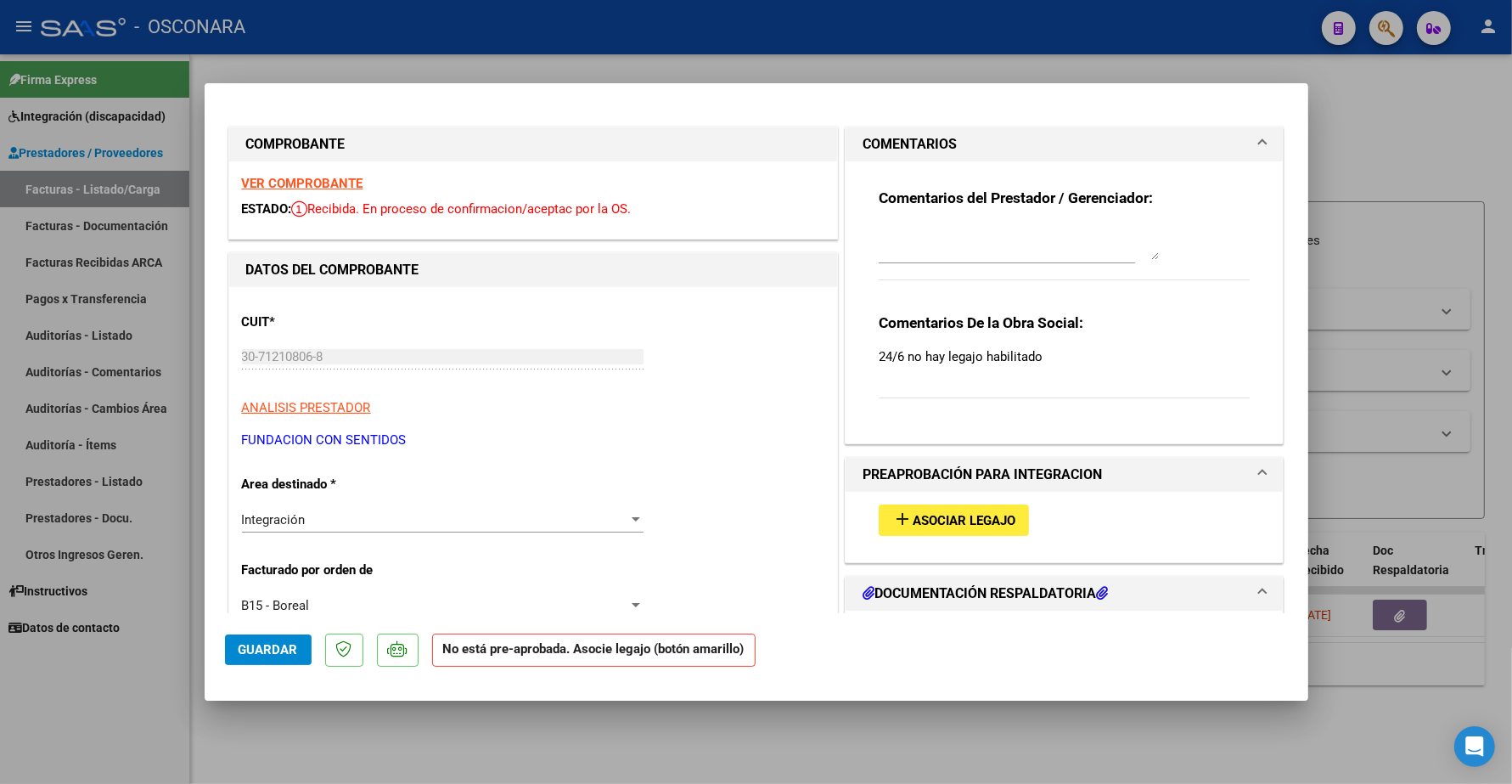
click at [311, 178] on strong "VER COMPROBANTE" at bounding box center [303, 184] width 122 height 15
click at [998, 524] on span "Asociar Legajo" at bounding box center [964, 520] width 103 height 15
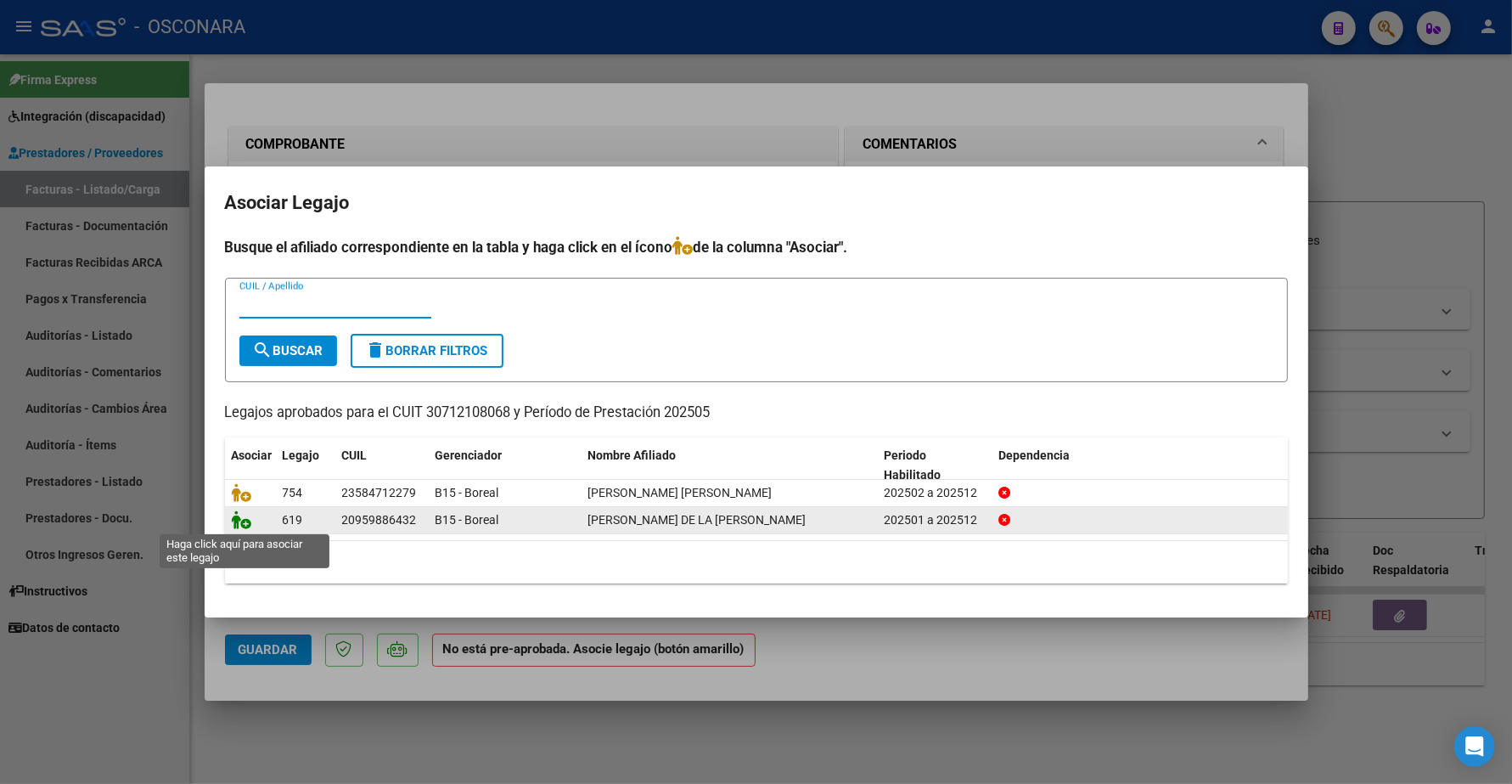
click at [243, 519] on icon at bounding box center [242, 519] width 20 height 19
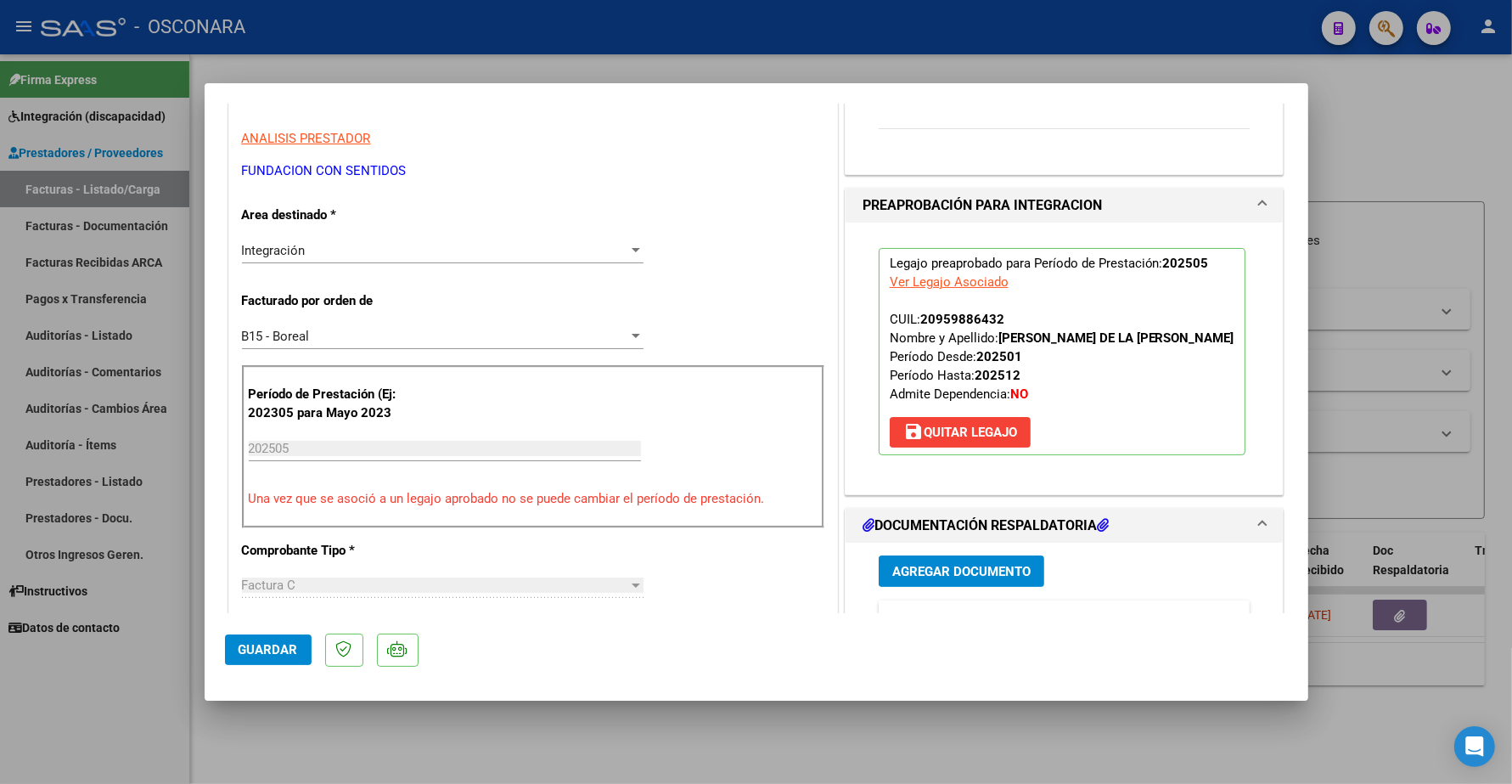
scroll to position [212, 0]
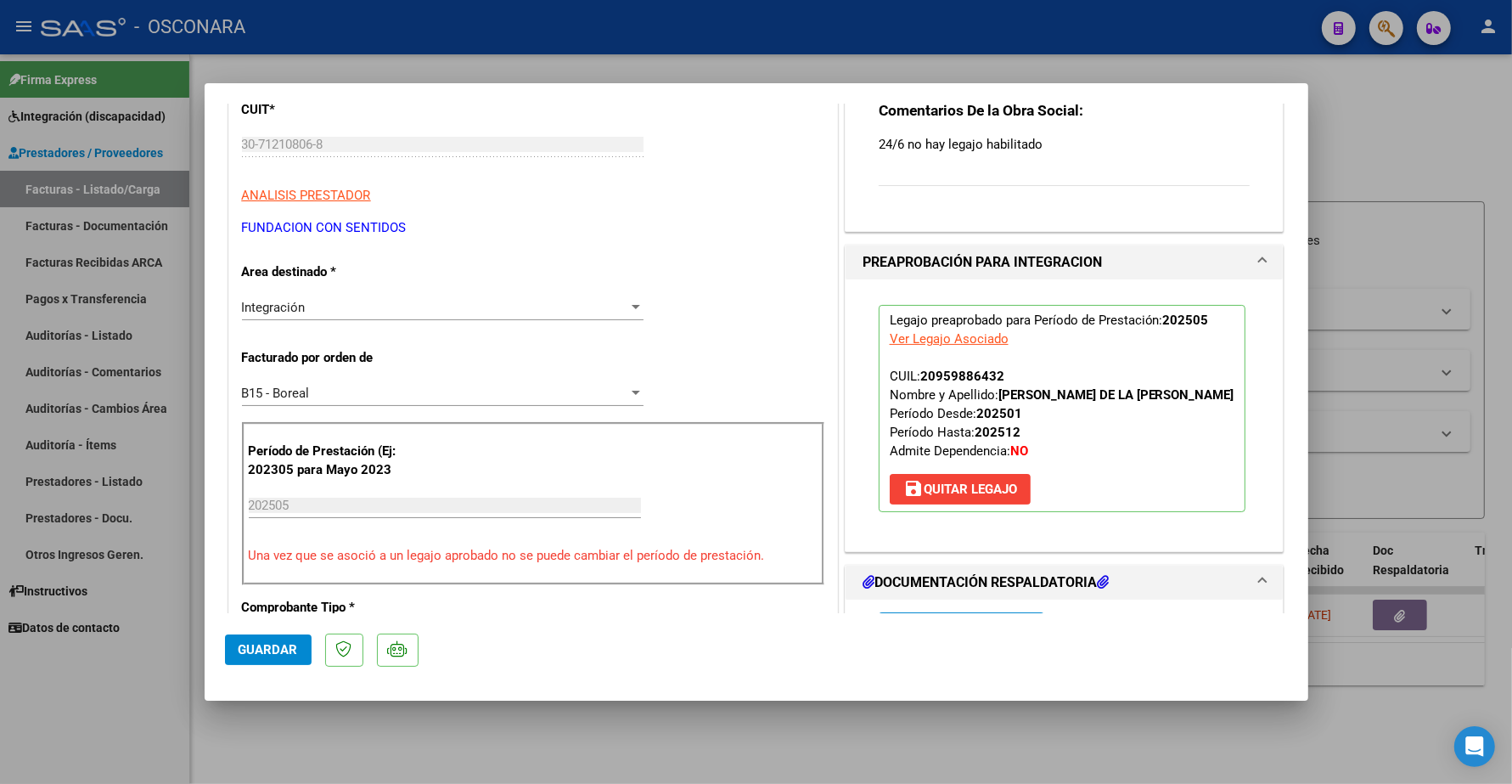
click at [276, 645] on span "Guardar" at bounding box center [268, 650] width 59 height 15
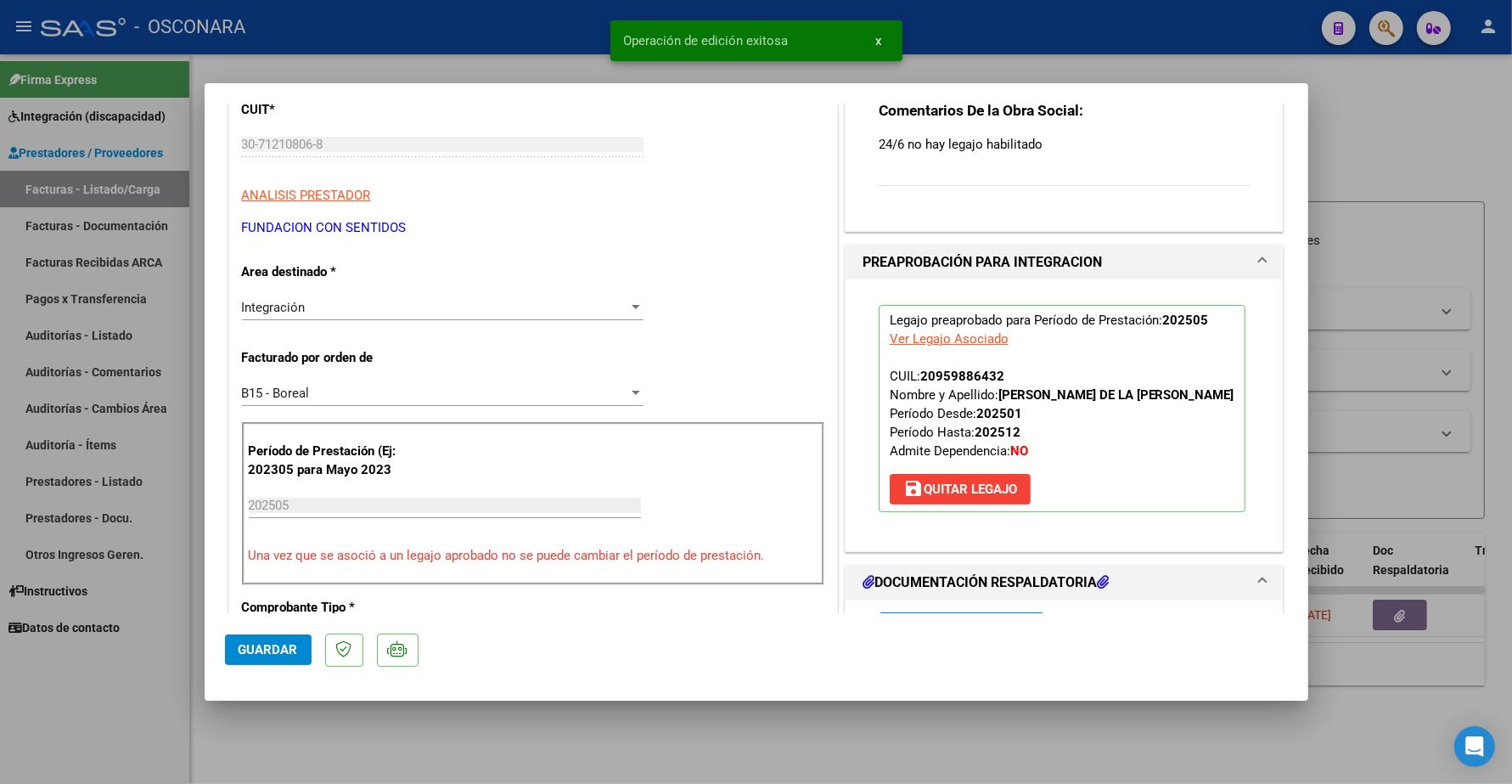
type input "$ 0,00"
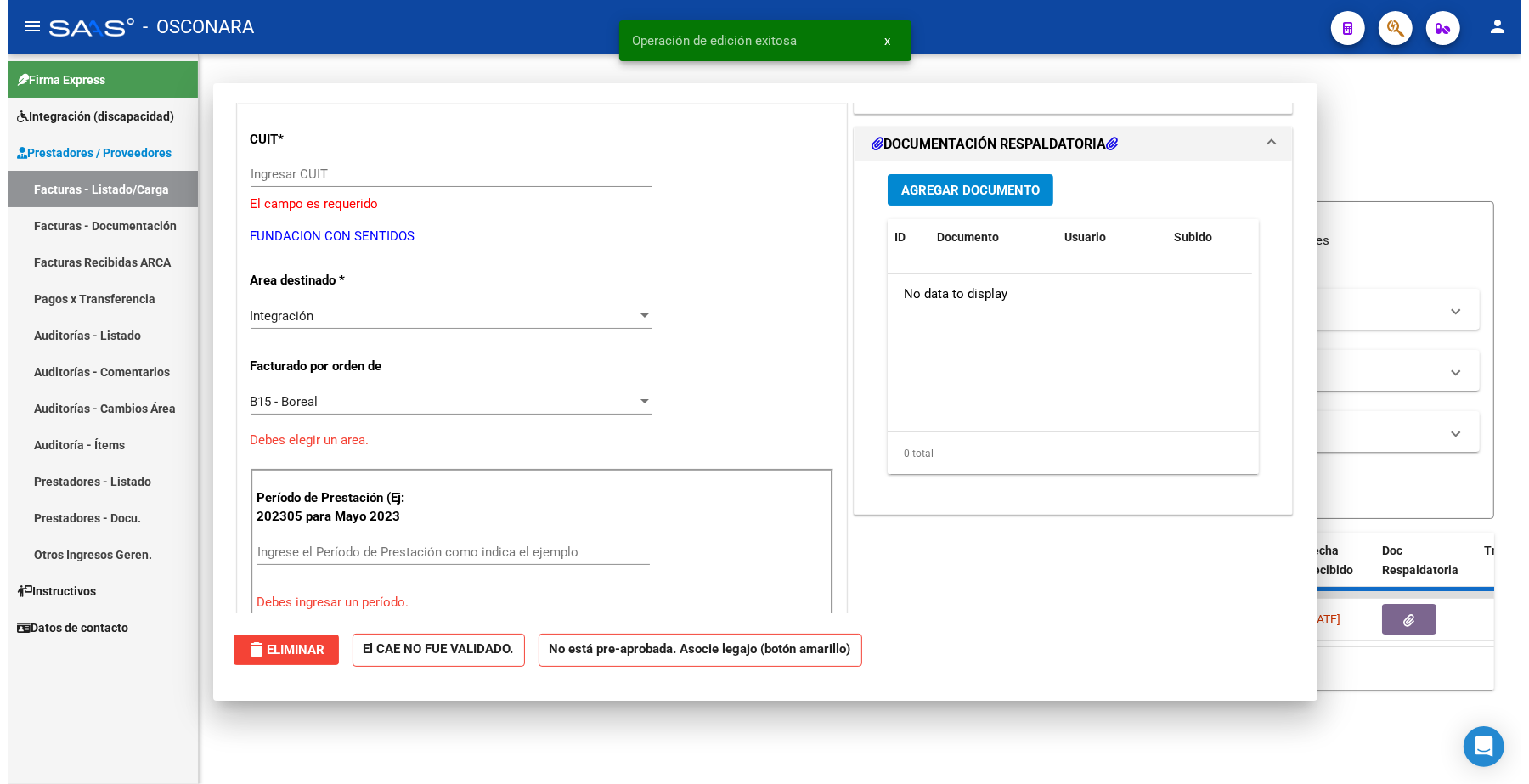
scroll to position [0, 0]
